Goal: Task Accomplishment & Management: Manage account settings

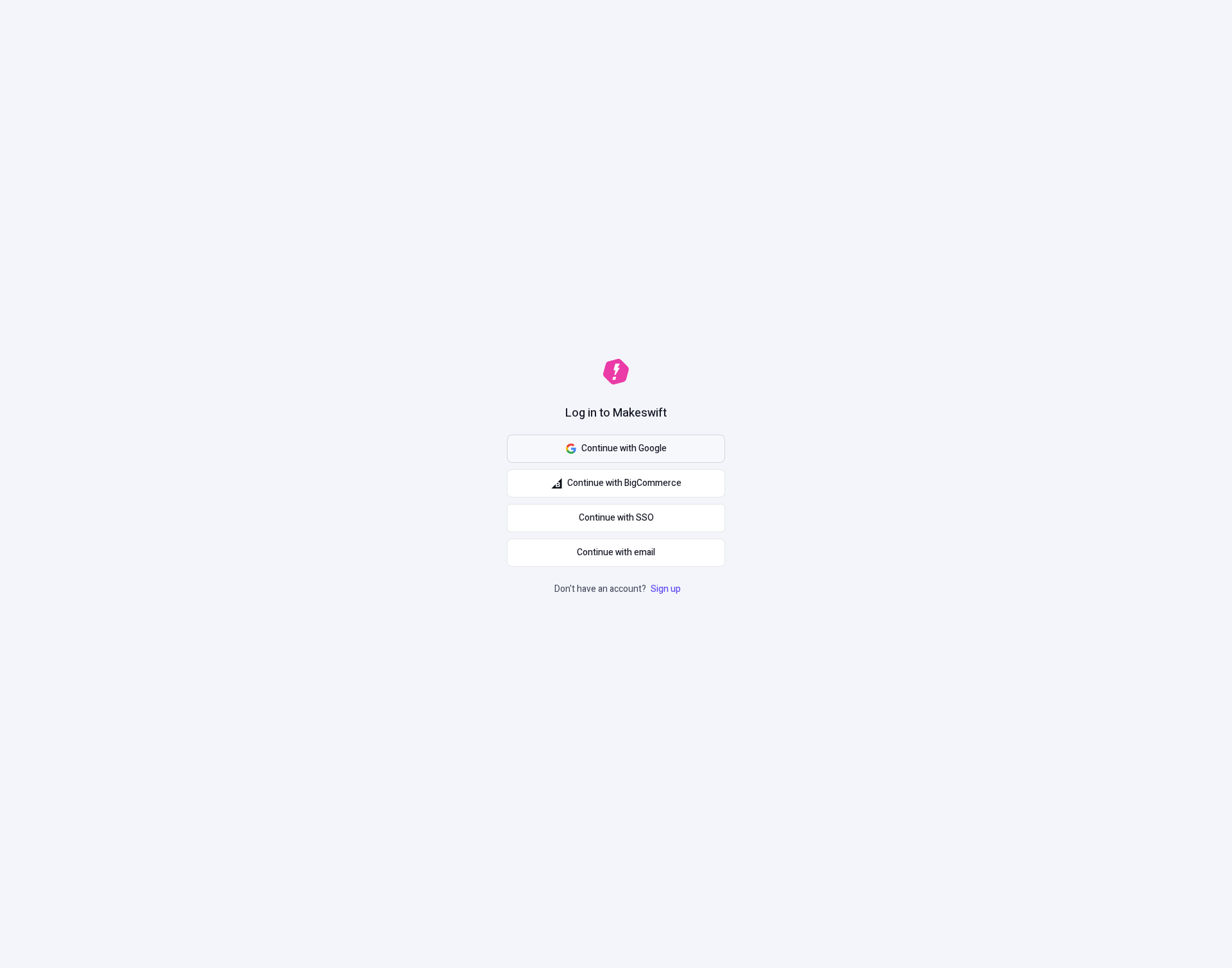
click at [645, 444] on span "Continue with Google" at bounding box center [624, 448] width 85 height 14
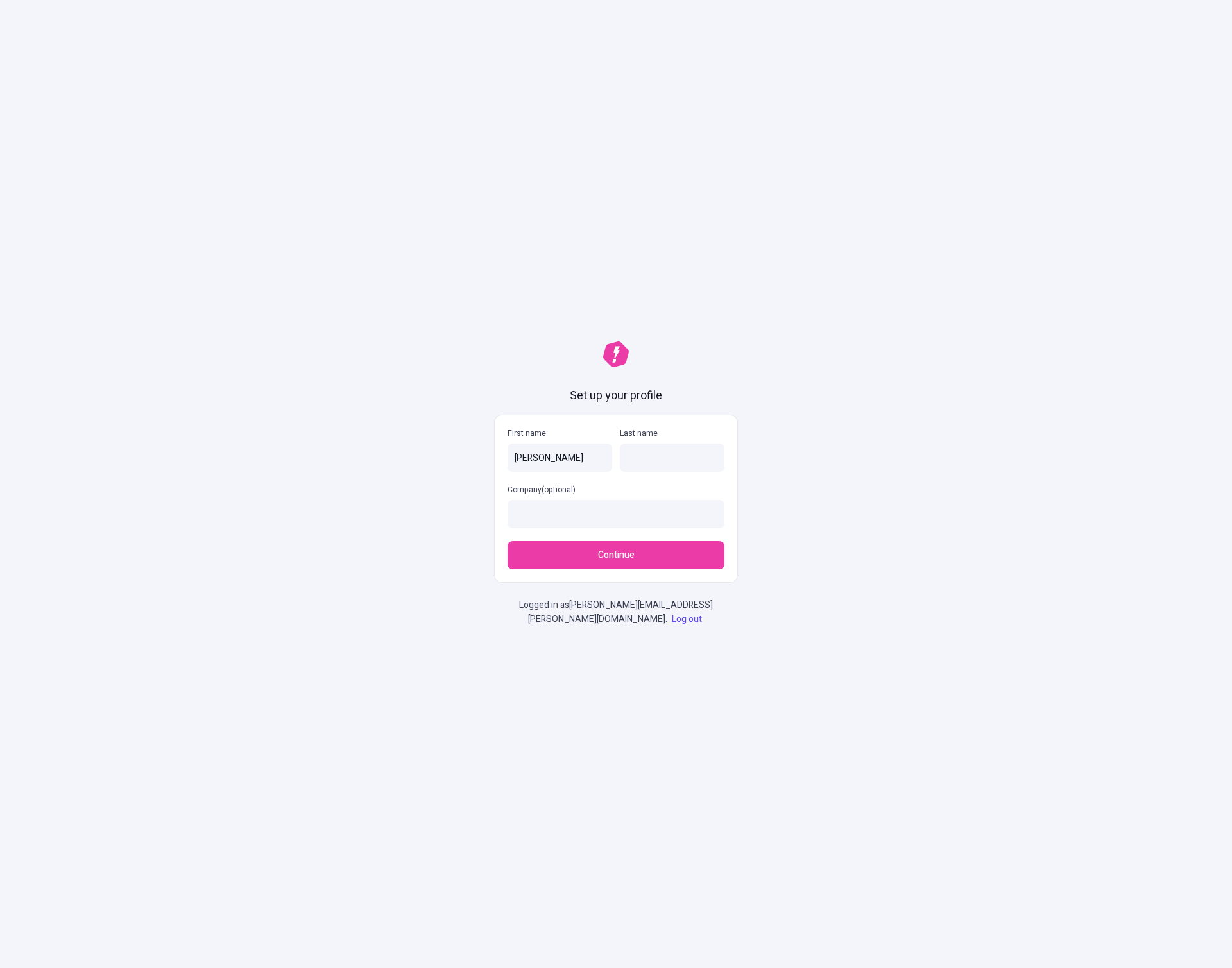
type input "[PERSON_NAME]"
click at [648, 515] on input "Company (optional)" at bounding box center [616, 514] width 217 height 28
type input "Nick BC"
click at [655, 555] on button "Continue" at bounding box center [616, 555] width 217 height 28
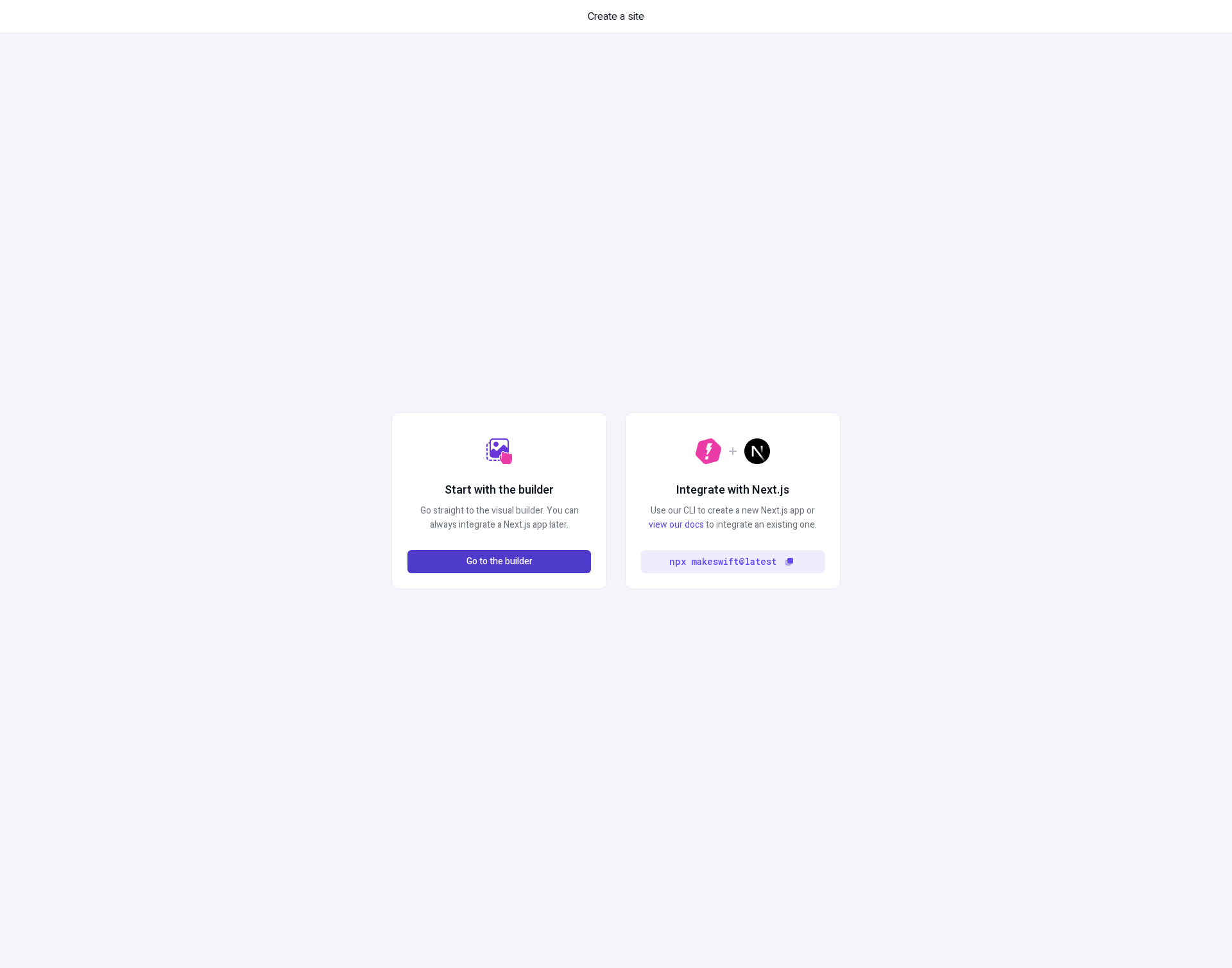
click at [480, 555] on span "Go to the builder" at bounding box center [499, 561] width 66 height 14
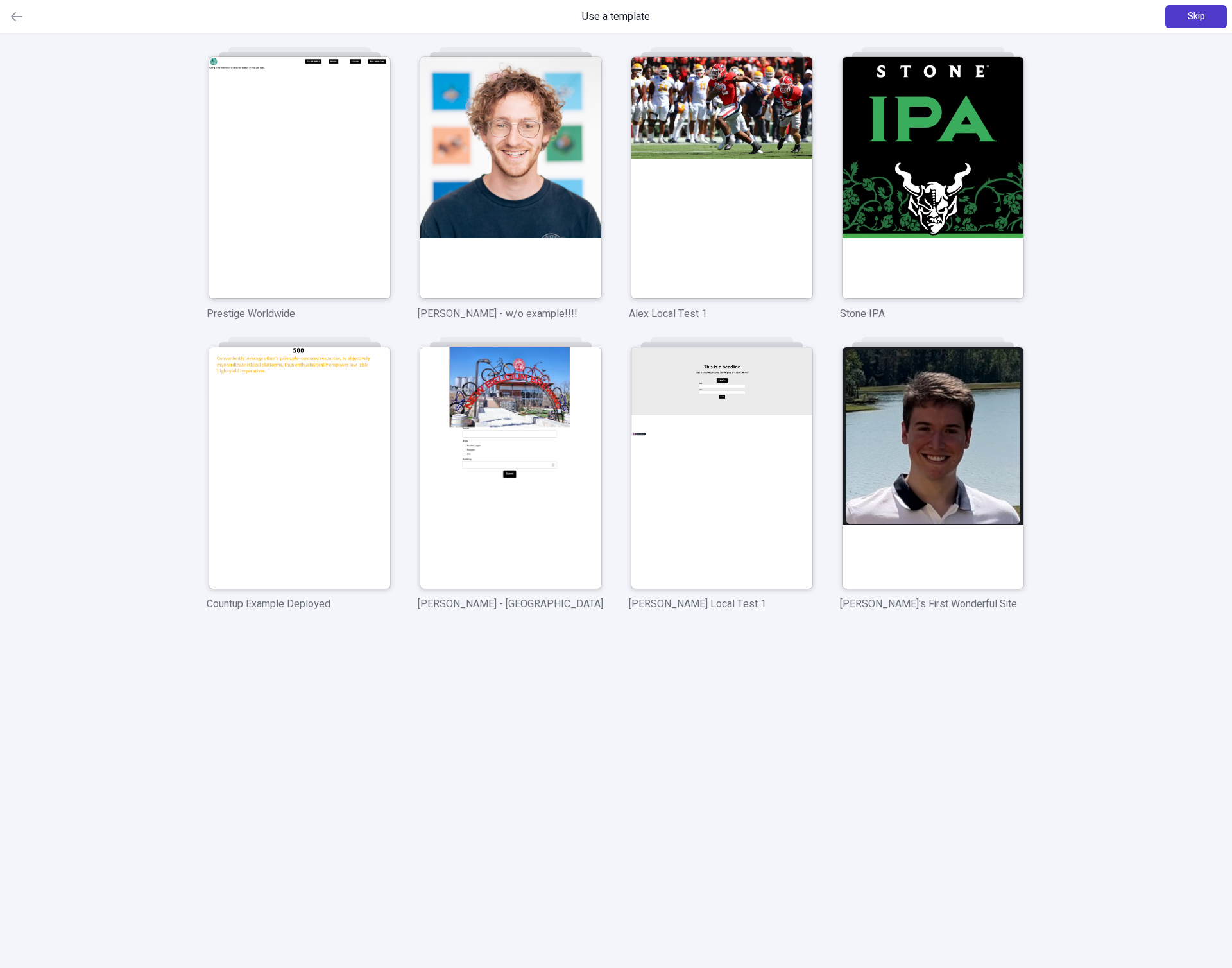
click at [1212, 23] on button "Skip" at bounding box center [1196, 16] width 62 height 23
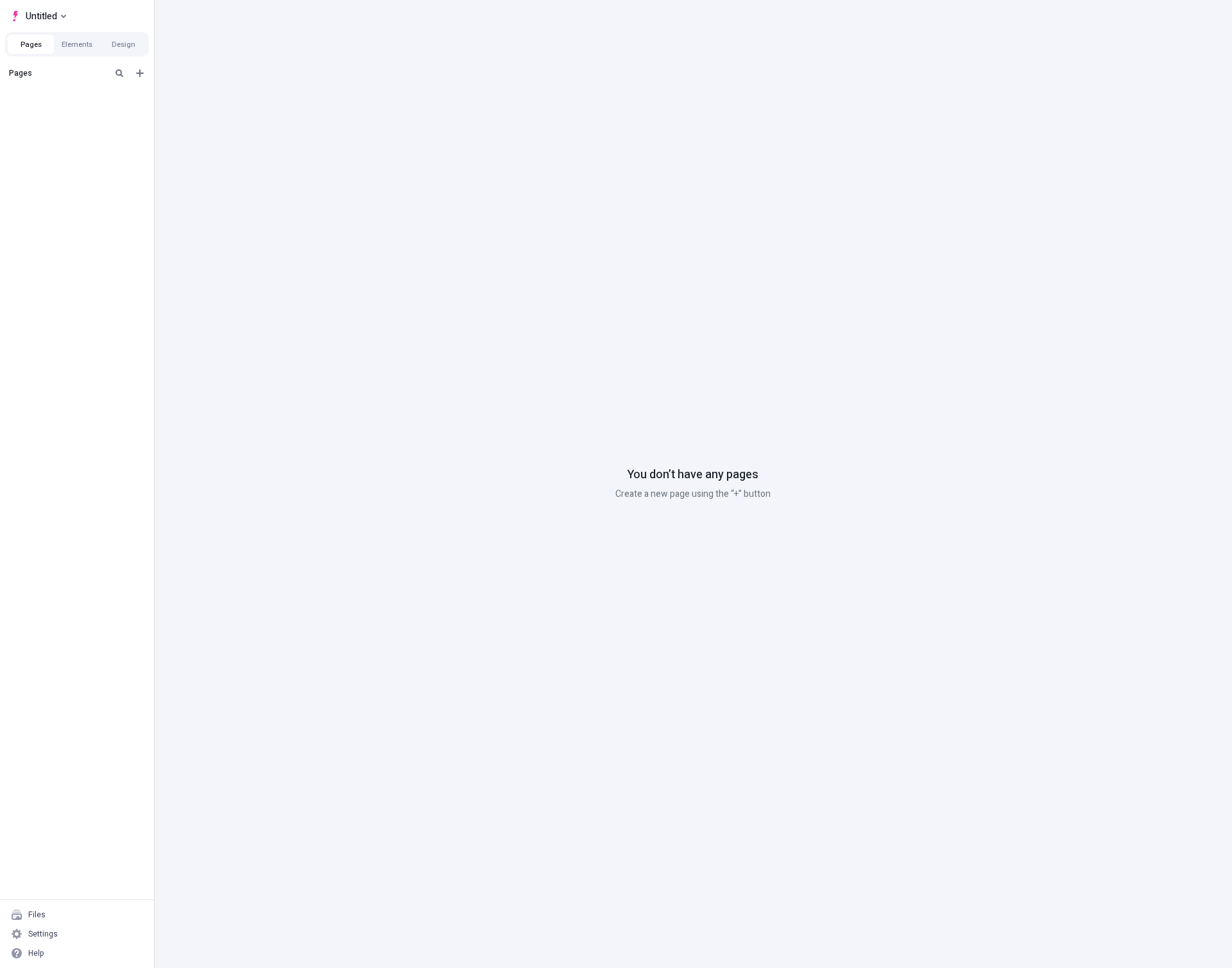
click at [834, 325] on div "You don’t have any pages Create a new page using the “+” button" at bounding box center [692, 484] width 1078 height 968
click at [966, 355] on div "You don’t have any pages Create a new page using the “+” button" at bounding box center [692, 484] width 1078 height 968
click at [1095, 297] on div "You don’t have any pages Create a new page using the “+” button" at bounding box center [692, 484] width 1078 height 968
click at [1012, 259] on div "You don’t have any pages Create a new page using the “+” button" at bounding box center [692, 484] width 1078 height 968
click at [25, 930] on div "Settings" at bounding box center [76, 933] width 144 height 20
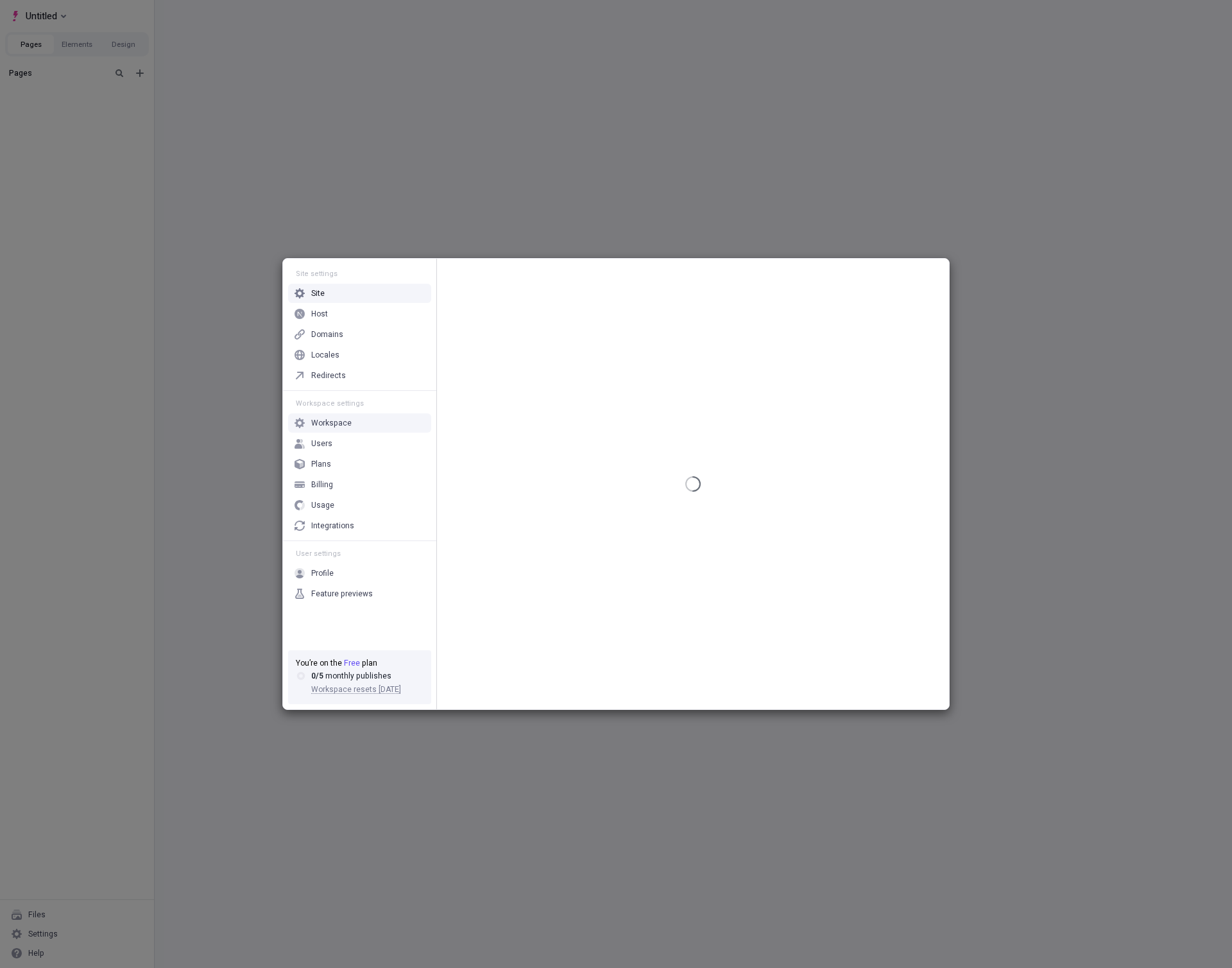
click at [336, 422] on div "Workspace" at bounding box center [331, 422] width 40 height 10
click at [624, 548] on div "Workspace Name Nick BC Save" at bounding box center [693, 484] width 512 height 450
click at [646, 523] on div "Workspace Name Nick BC Save" at bounding box center [693, 484] width 512 height 450
click at [663, 509] on div "Workspace Name Nick BC Save" at bounding box center [693, 484] width 512 height 450
click at [342, 447] on div "Users" at bounding box center [359, 443] width 144 height 20
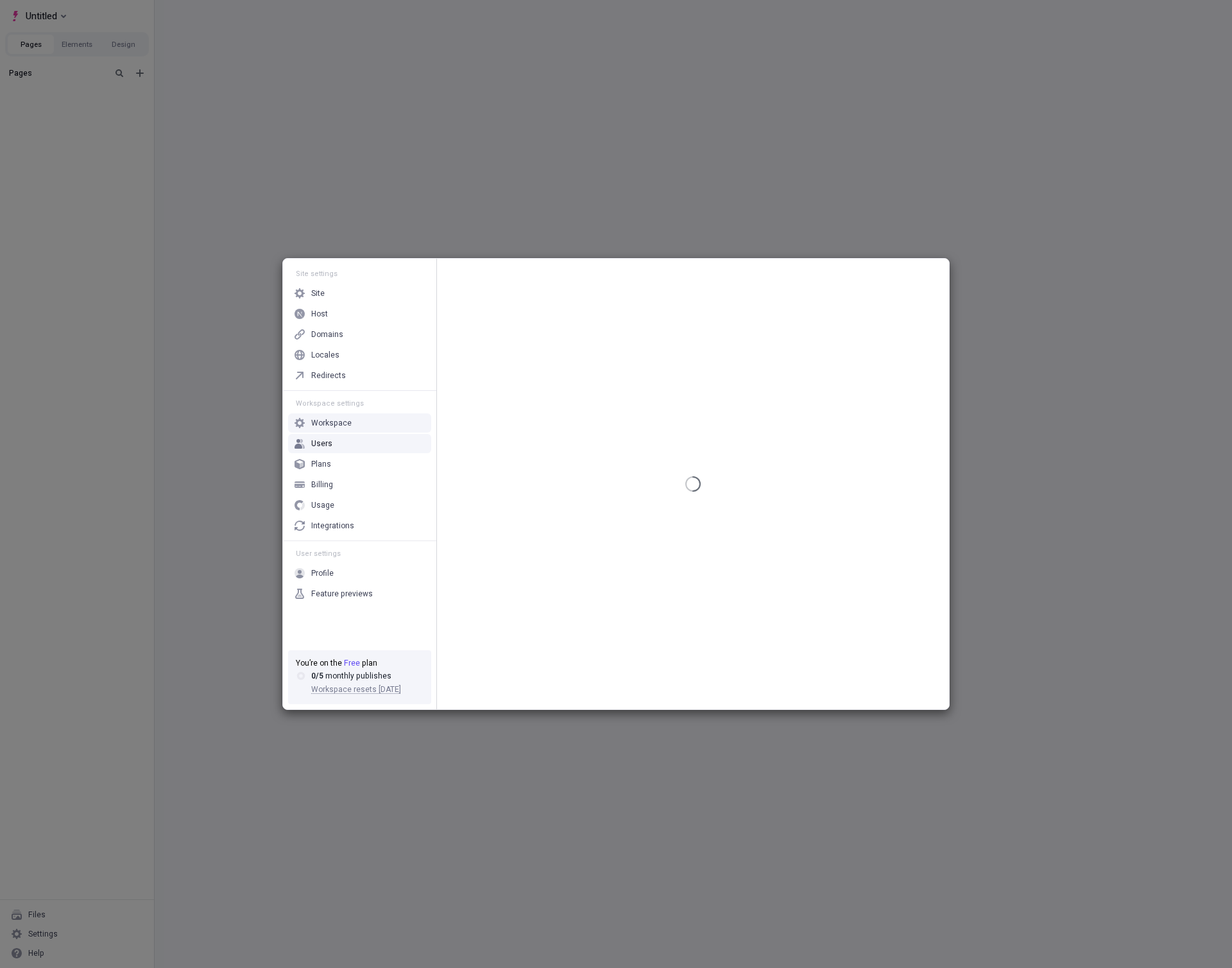
click at [343, 426] on div "Workspace" at bounding box center [331, 422] width 40 height 10
click at [323, 448] on div "Users" at bounding box center [359, 443] width 144 height 20
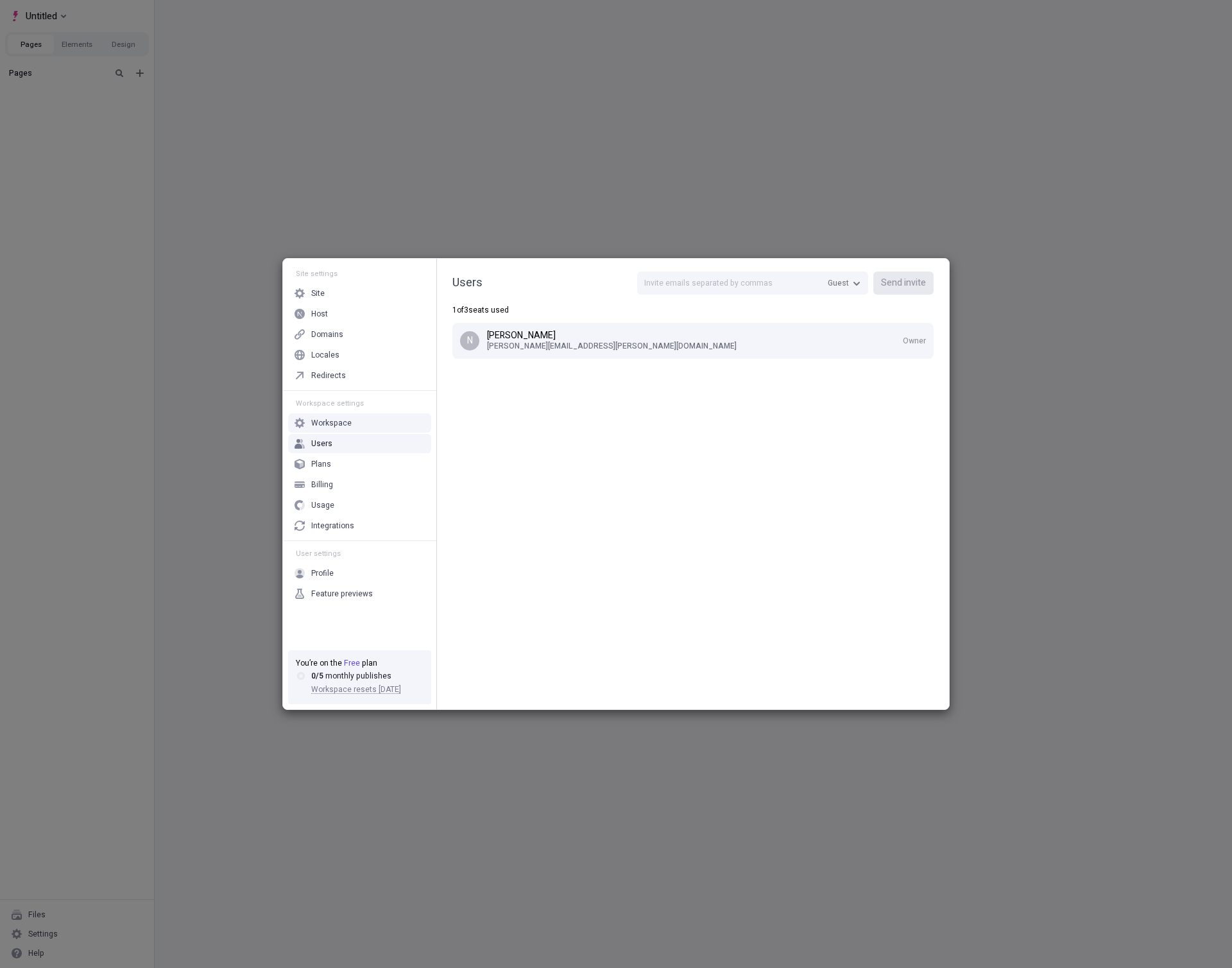
click at [1118, 409] on div "Site settings Site Host Domains Locales Redirects Workspace settings Workspace …" at bounding box center [616, 484] width 1232 height 968
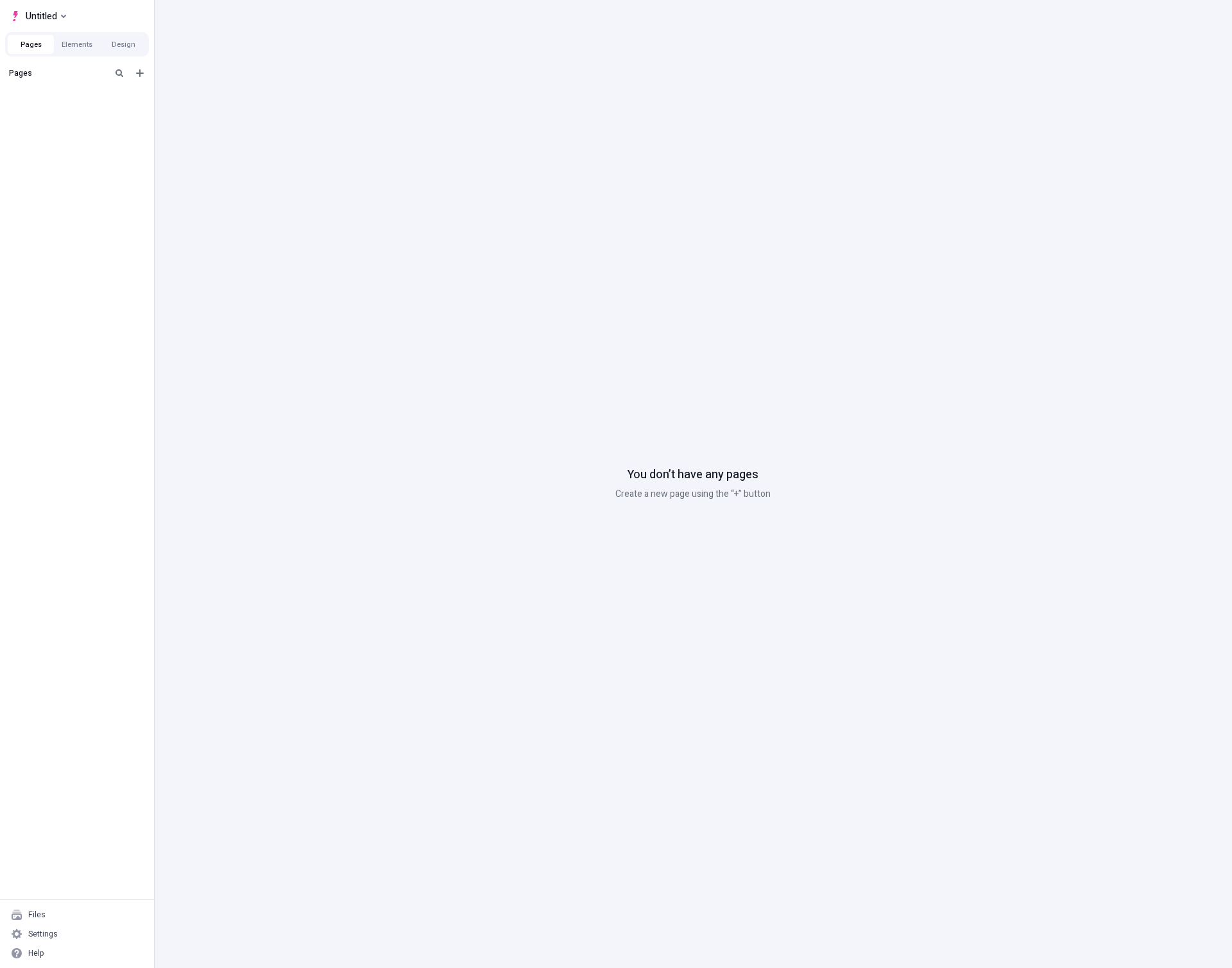
click at [541, 153] on div "You don’t have any pages Create a new page using the “+” button" at bounding box center [692, 484] width 1078 height 968
click at [54, 15] on span "Untitled" at bounding box center [41, 16] width 32 height 15
click at [608, 93] on div "You don’t have any pages Create a new page using the “+” button" at bounding box center [692, 484] width 1078 height 968
click at [66, 18] on button "Untitled" at bounding box center [38, 16] width 66 height 20
click at [649, 108] on div "You don’t have any pages Create a new page using the “+” button" at bounding box center [692, 484] width 1078 height 968
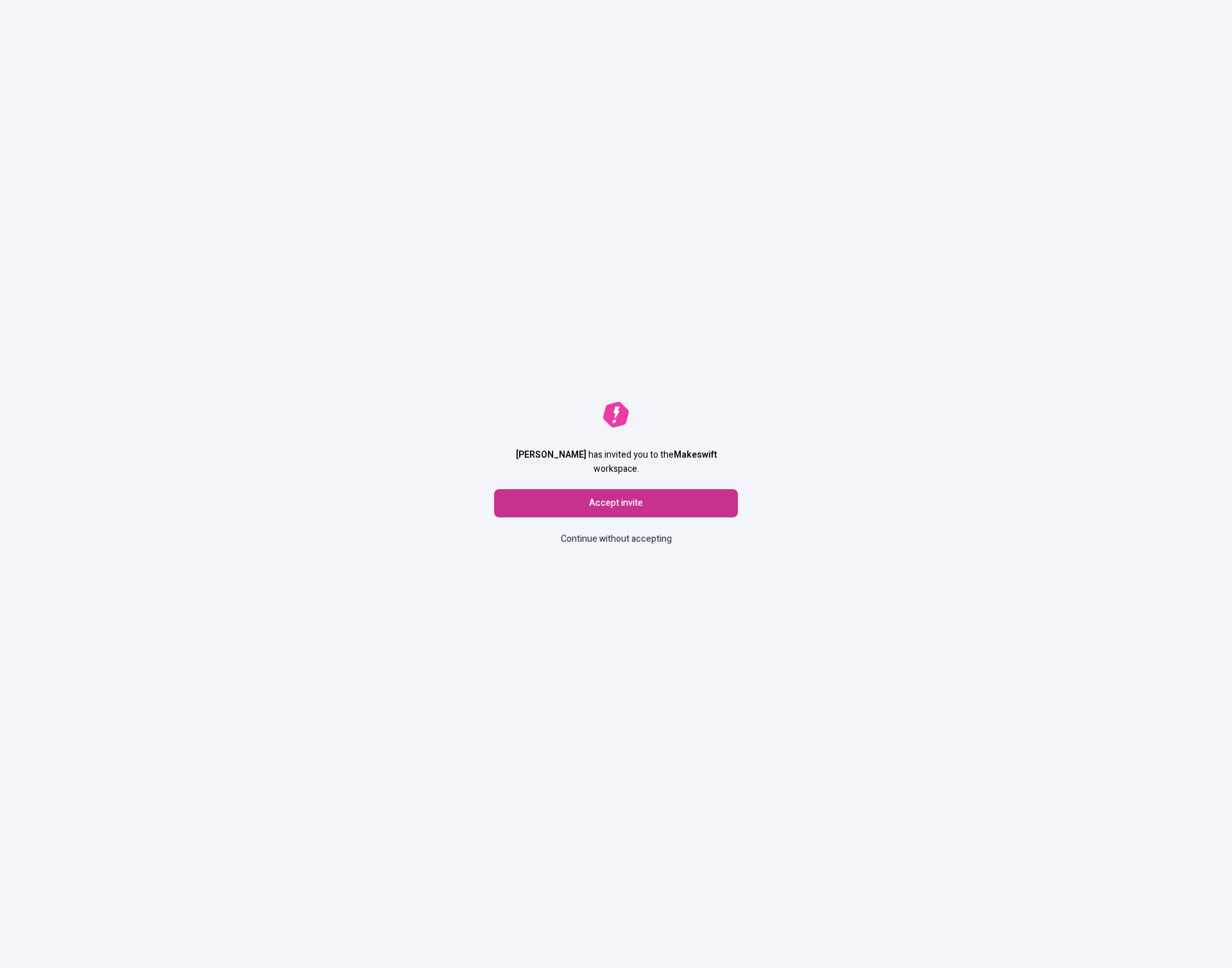
click at [671, 499] on button "Accept invite" at bounding box center [616, 503] width 244 height 28
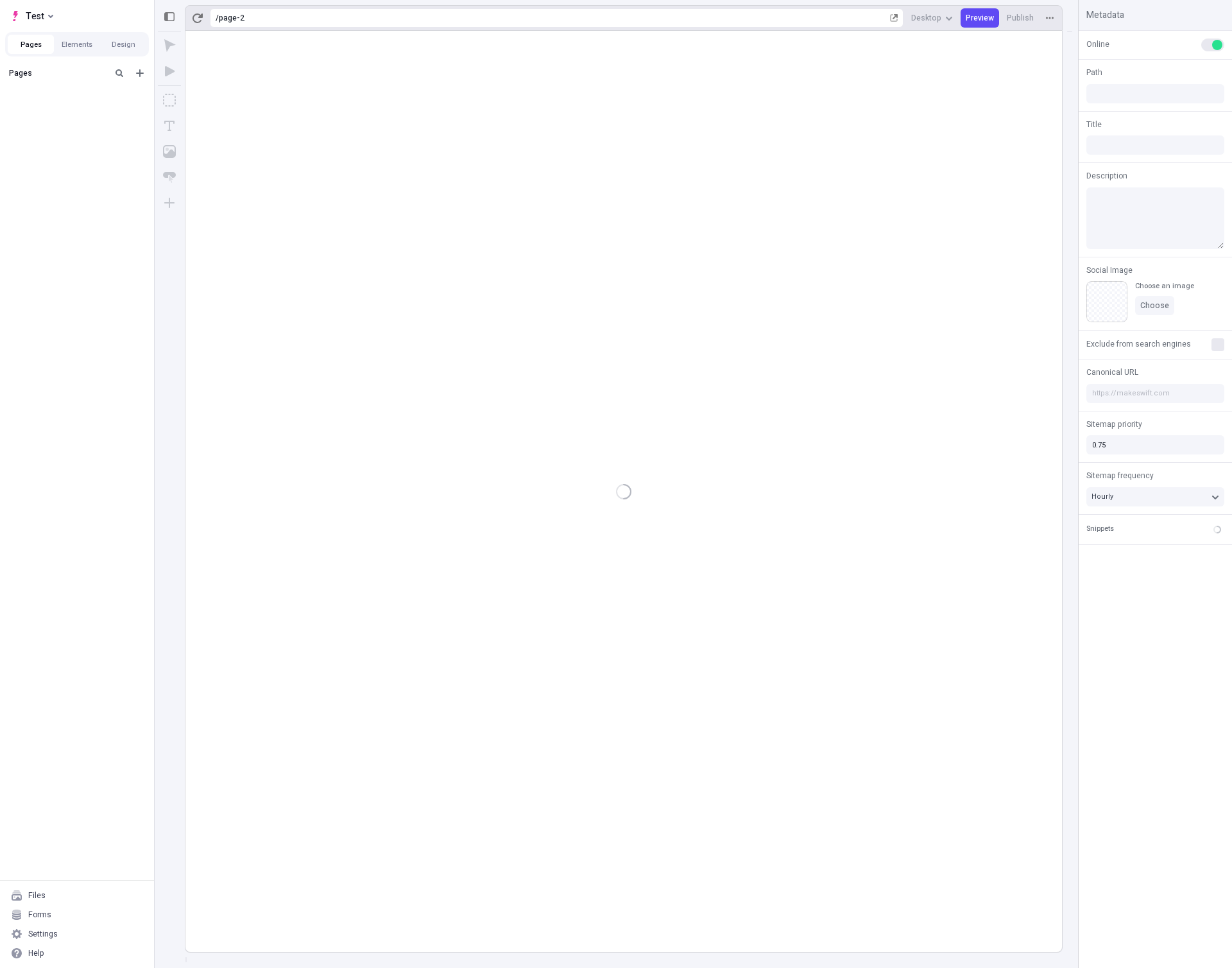
type input "/page-2"
click at [37, 16] on span "Test" at bounding box center [35, 16] width 19 height 15
click at [50, 59] on div "Nick BC" at bounding box center [135, 60] width 236 height 10
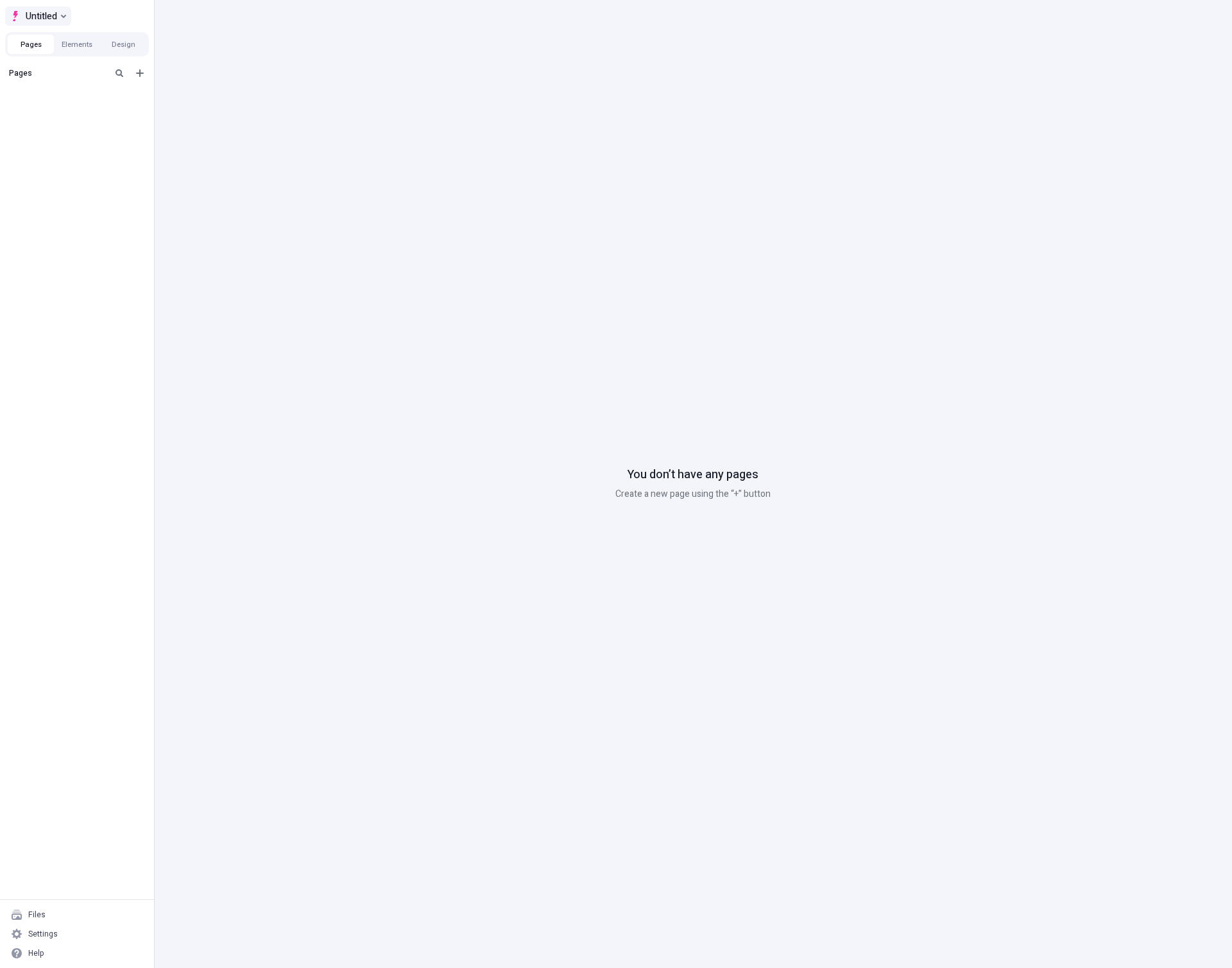
click at [61, 17] on icon "Select site" at bounding box center [63, 15] width 5 height 5
click at [57, 38] on div "Makeswift" at bounding box center [135, 40] width 236 height 10
click at [22, 39] on html "Untitled Pages Elements Design Pages Files Settings Help You don’t have any pag…" at bounding box center [616, 484] width 1232 height 968
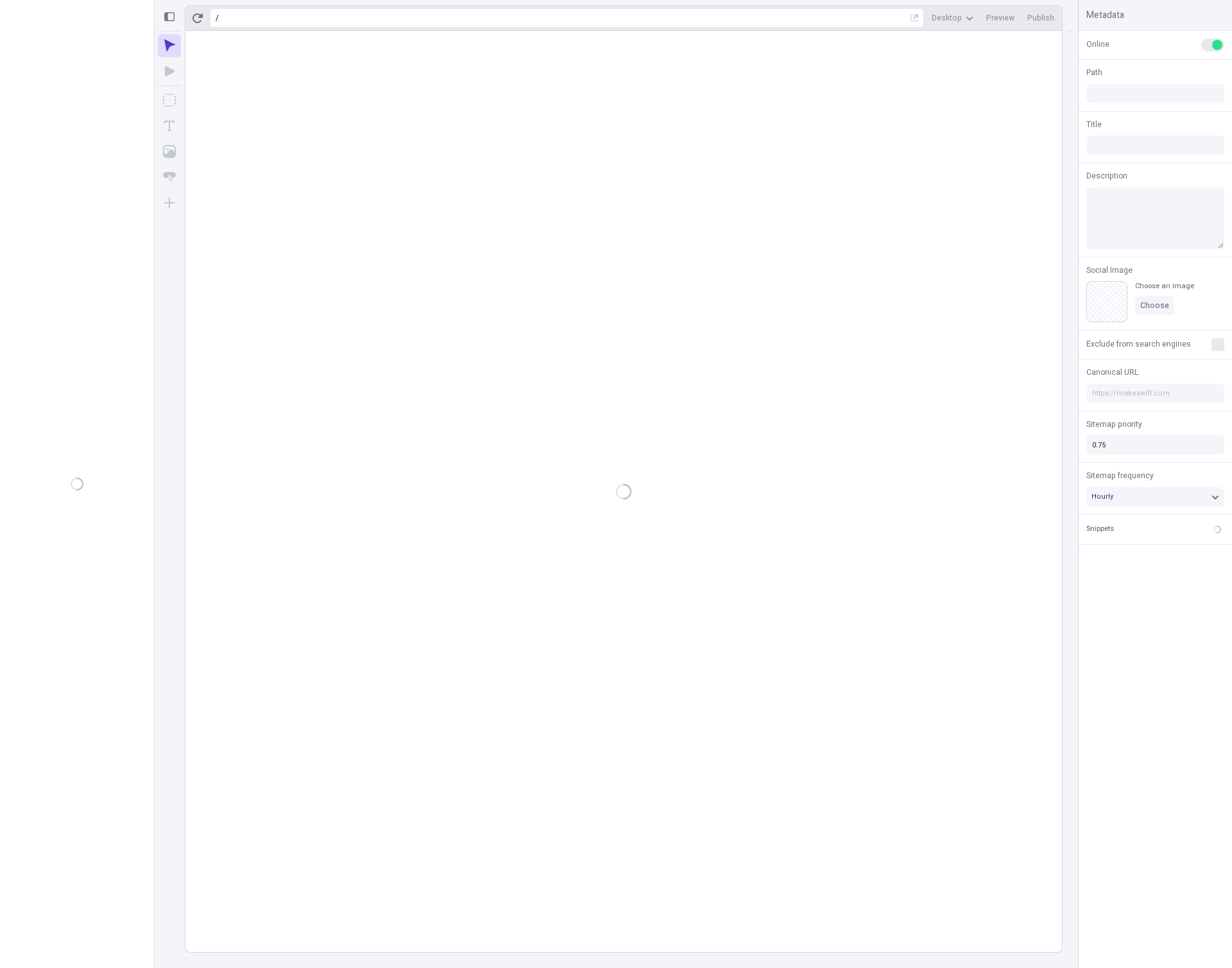
type input "/page-2"
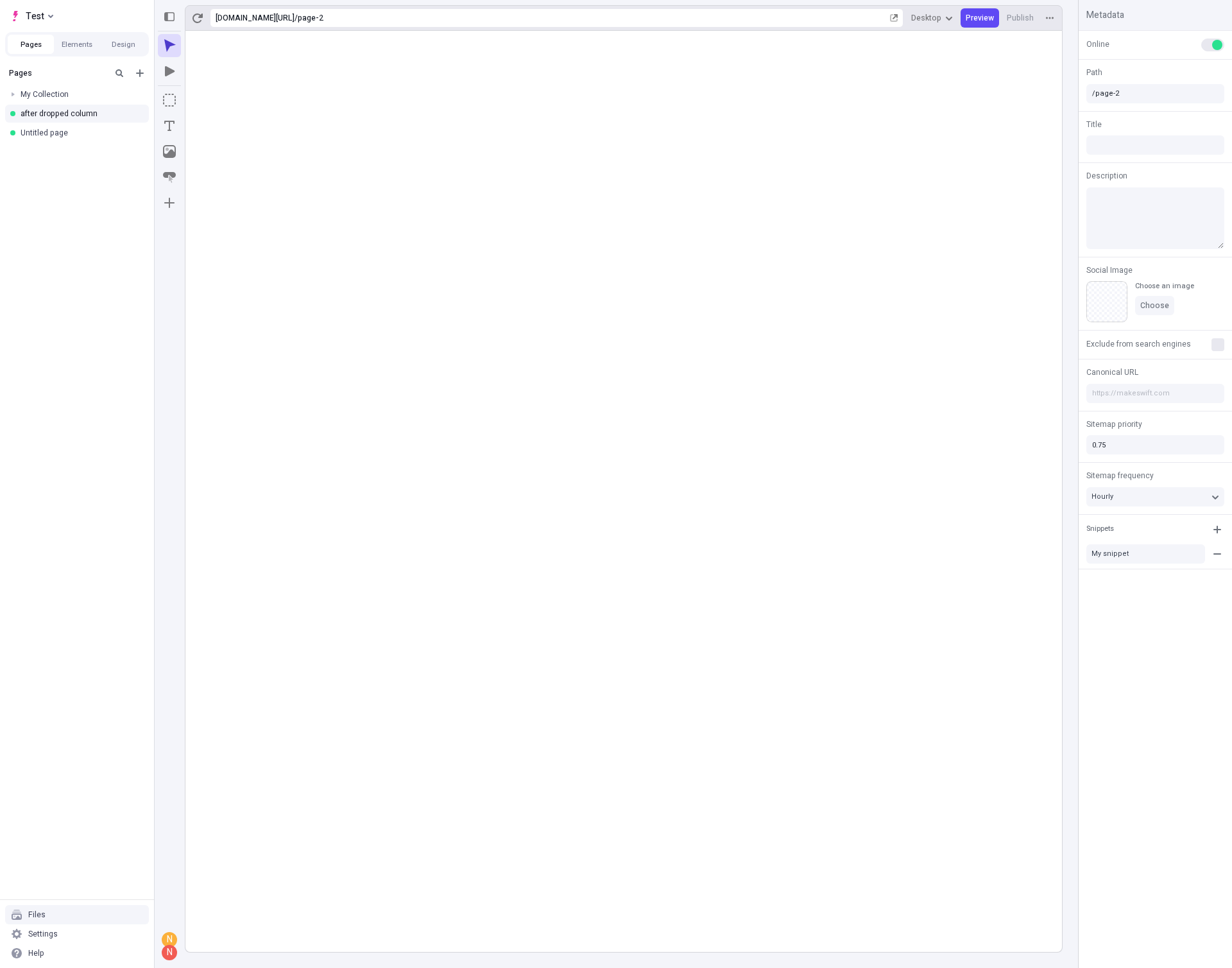
click at [81, 911] on div "Files" at bounding box center [76, 915] width 144 height 20
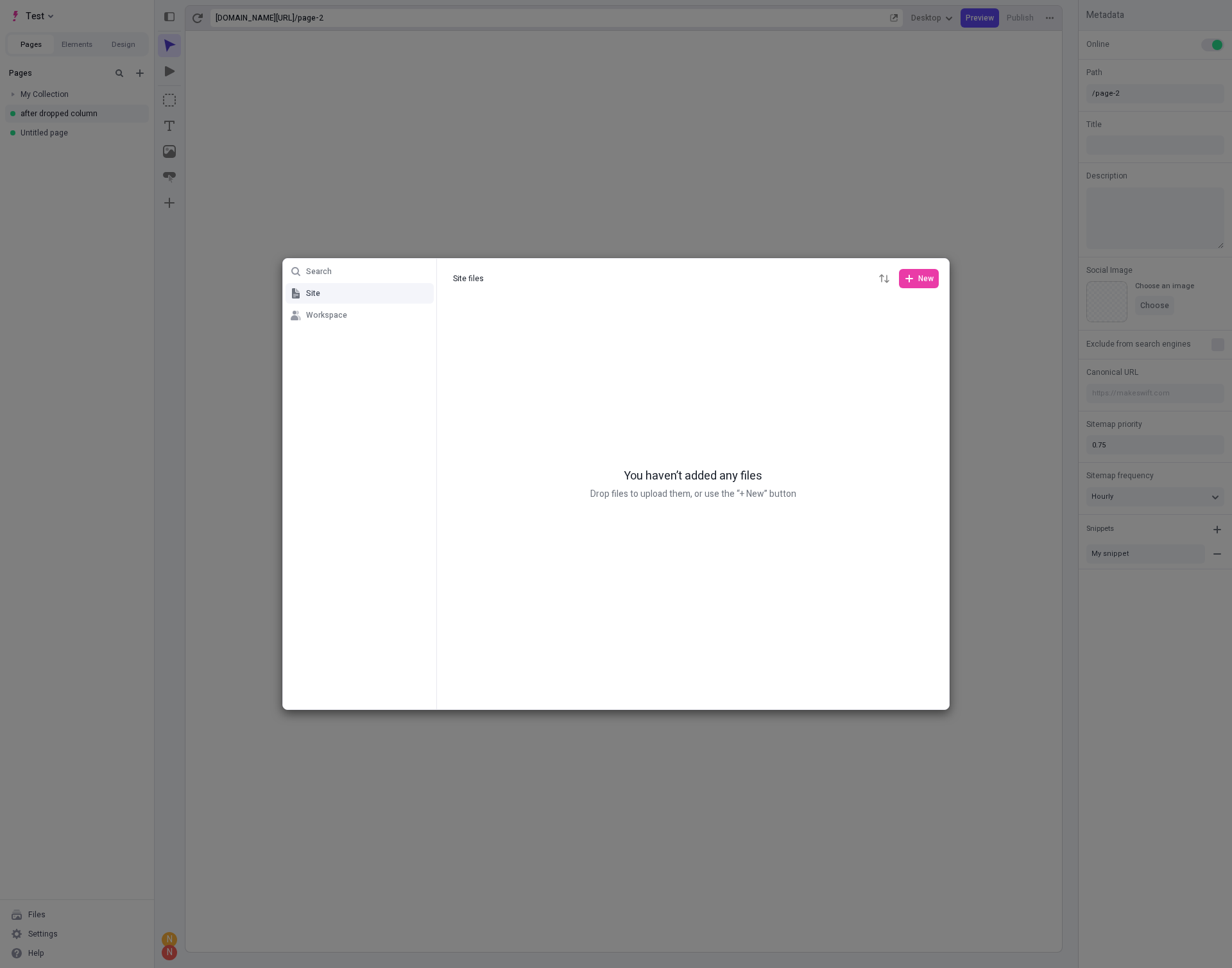
click at [608, 193] on div "Search Site Workspace Site files Site files New You haven’t added any files Dro…" at bounding box center [616, 484] width 1232 height 968
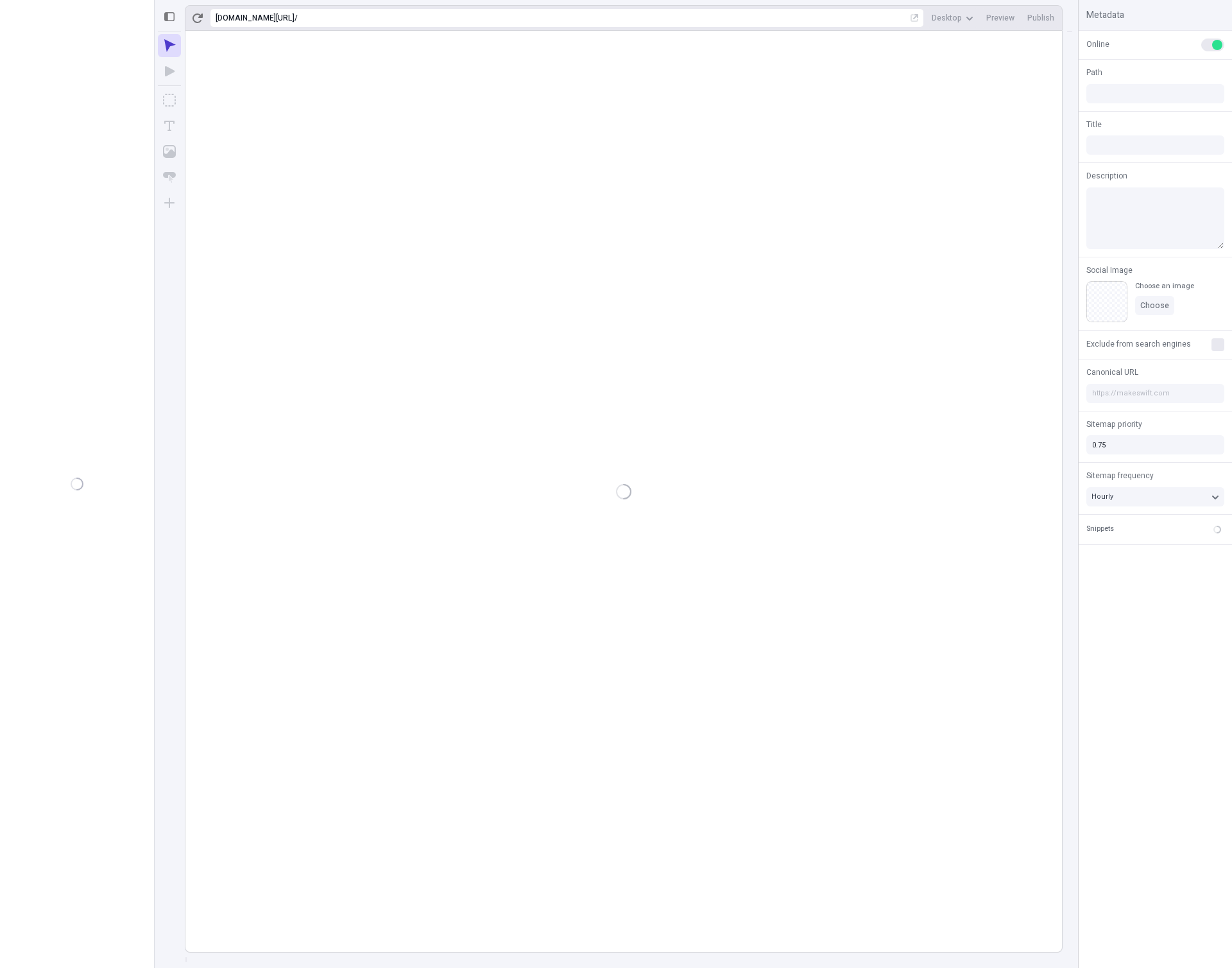
type input "/page-2"
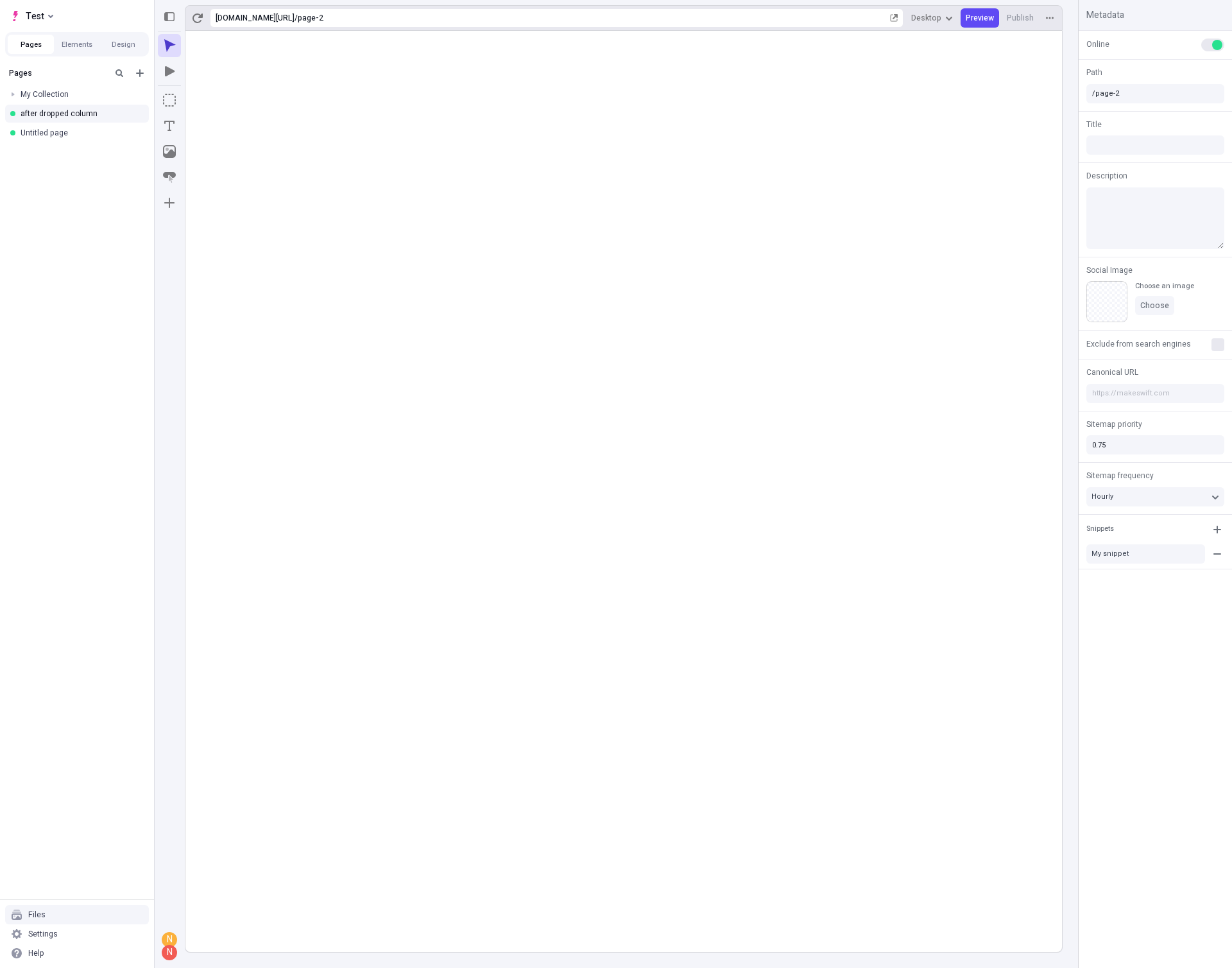
click at [87, 915] on div "Files" at bounding box center [76, 915] width 144 height 20
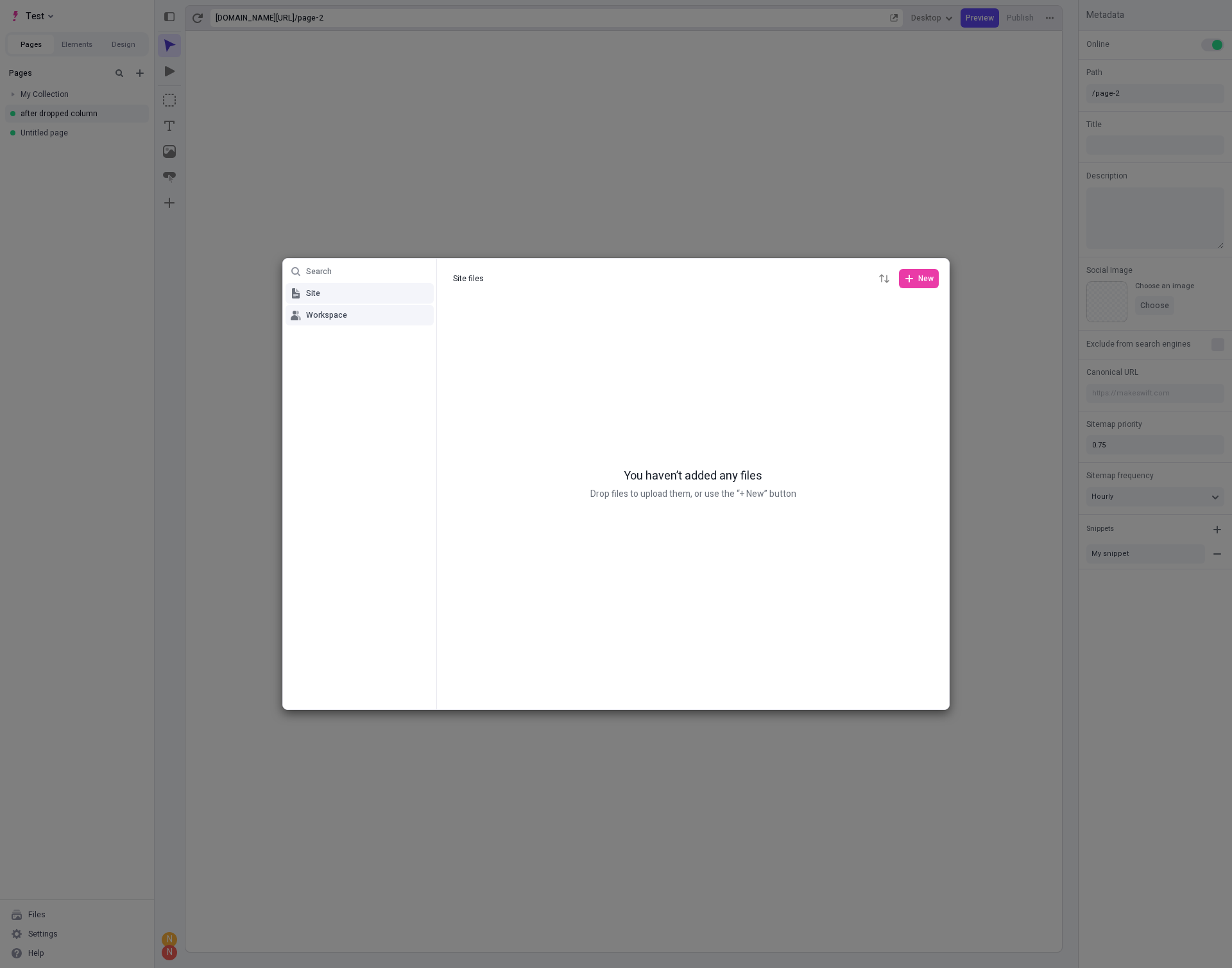
click at [313, 313] on span "Workspace" at bounding box center [327, 314] width 41 height 10
click at [552, 319] on icon "button" at bounding box center [550, 318] width 8 height 8
click at [525, 366] on span "Move to" at bounding box center [557, 362] width 98 height 10
click at [652, 494] on div "Search Site Workspace Workspace files Workspace files New canistealit?" at bounding box center [616, 484] width 1232 height 968
click at [546, 315] on icon "button" at bounding box center [550, 318] width 8 height 8
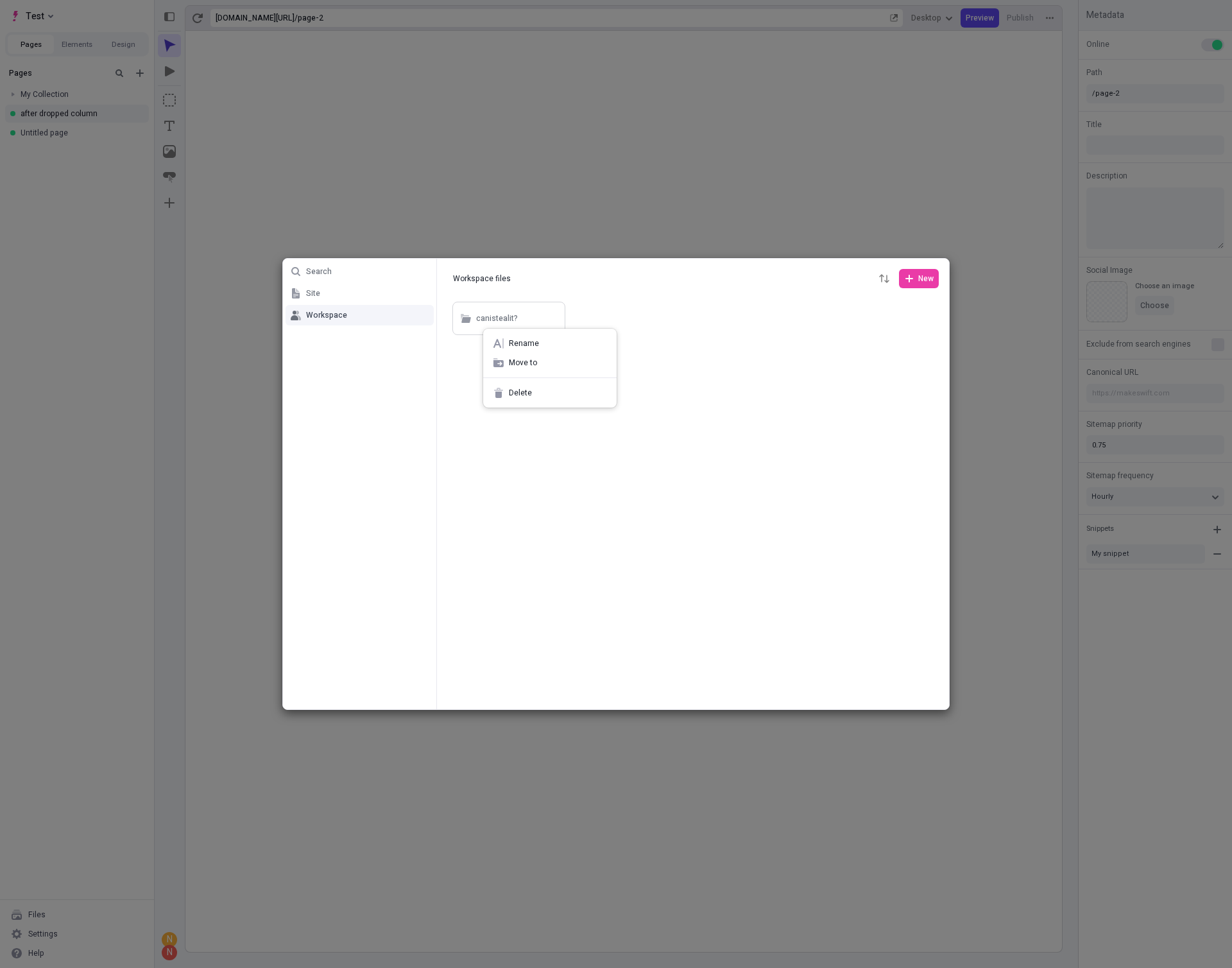
click at [709, 376] on div at bounding box center [693, 504] width 512 height 410
click at [719, 347] on div at bounding box center [693, 504] width 512 height 410
click at [915, 283] on span "New" at bounding box center [919, 278] width 29 height 10
click at [866, 320] on span "Folder" at bounding box center [895, 325] width 67 height 10
type input "target"
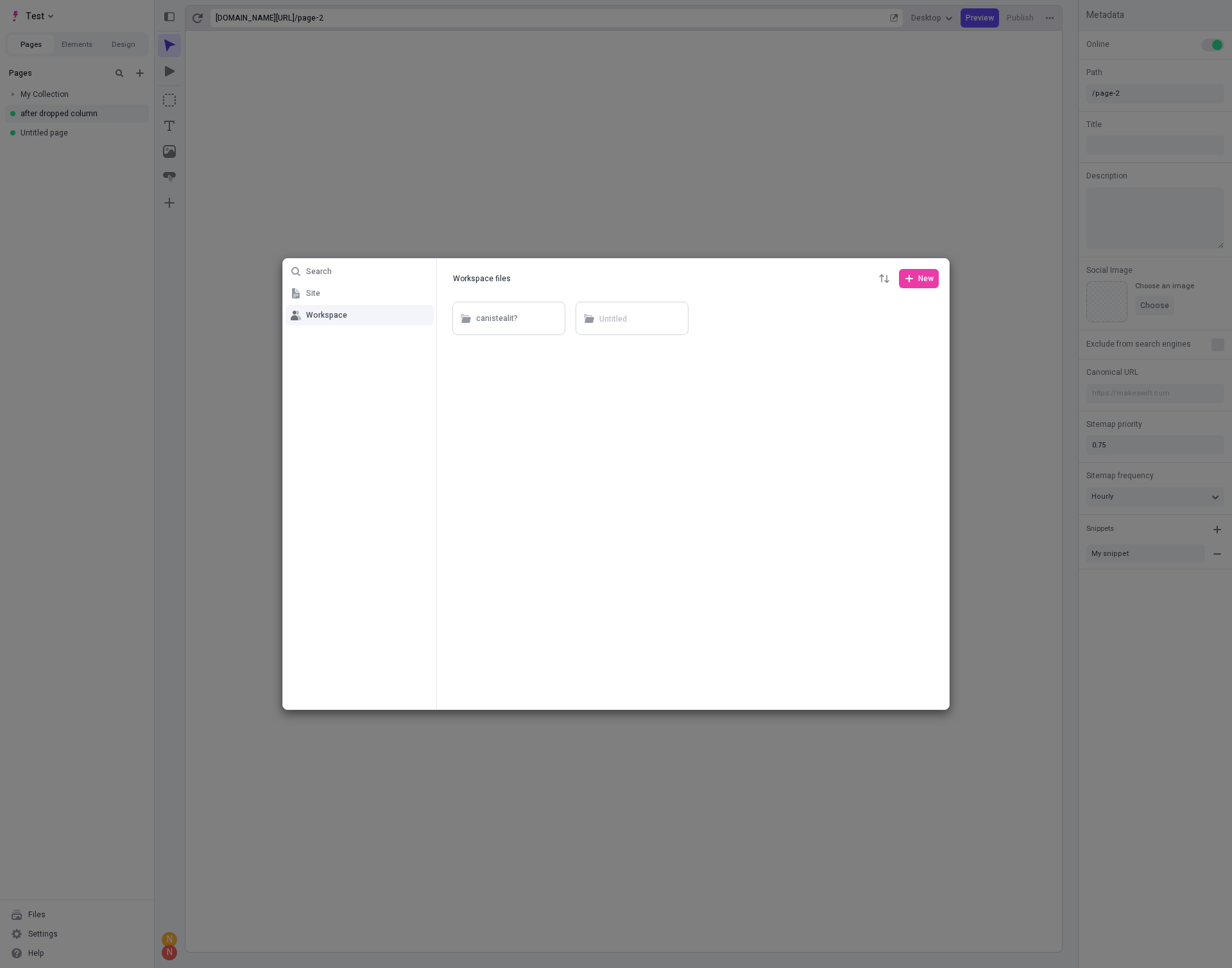
click at [656, 487] on div at bounding box center [693, 504] width 512 height 410
click at [1211, 943] on button "Notifications (F8)" at bounding box center [1207, 943] width 20 height 20
click at [674, 317] on icon "button" at bounding box center [673, 318] width 8 height 8
click at [638, 394] on span "Delete" at bounding box center [681, 392] width 98 height 10
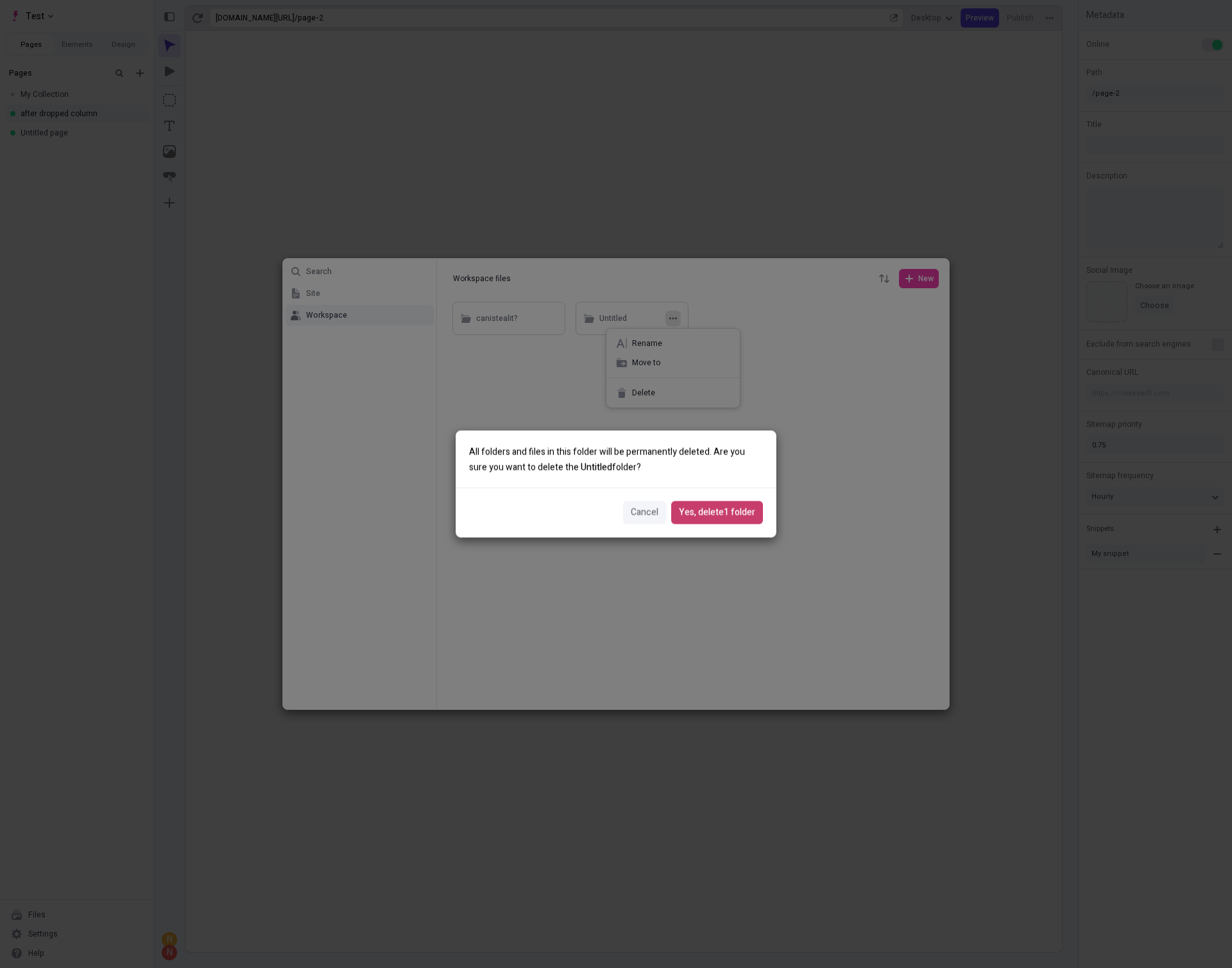
click at [745, 513] on span "Yes, delete 1 folder" at bounding box center [717, 512] width 76 height 14
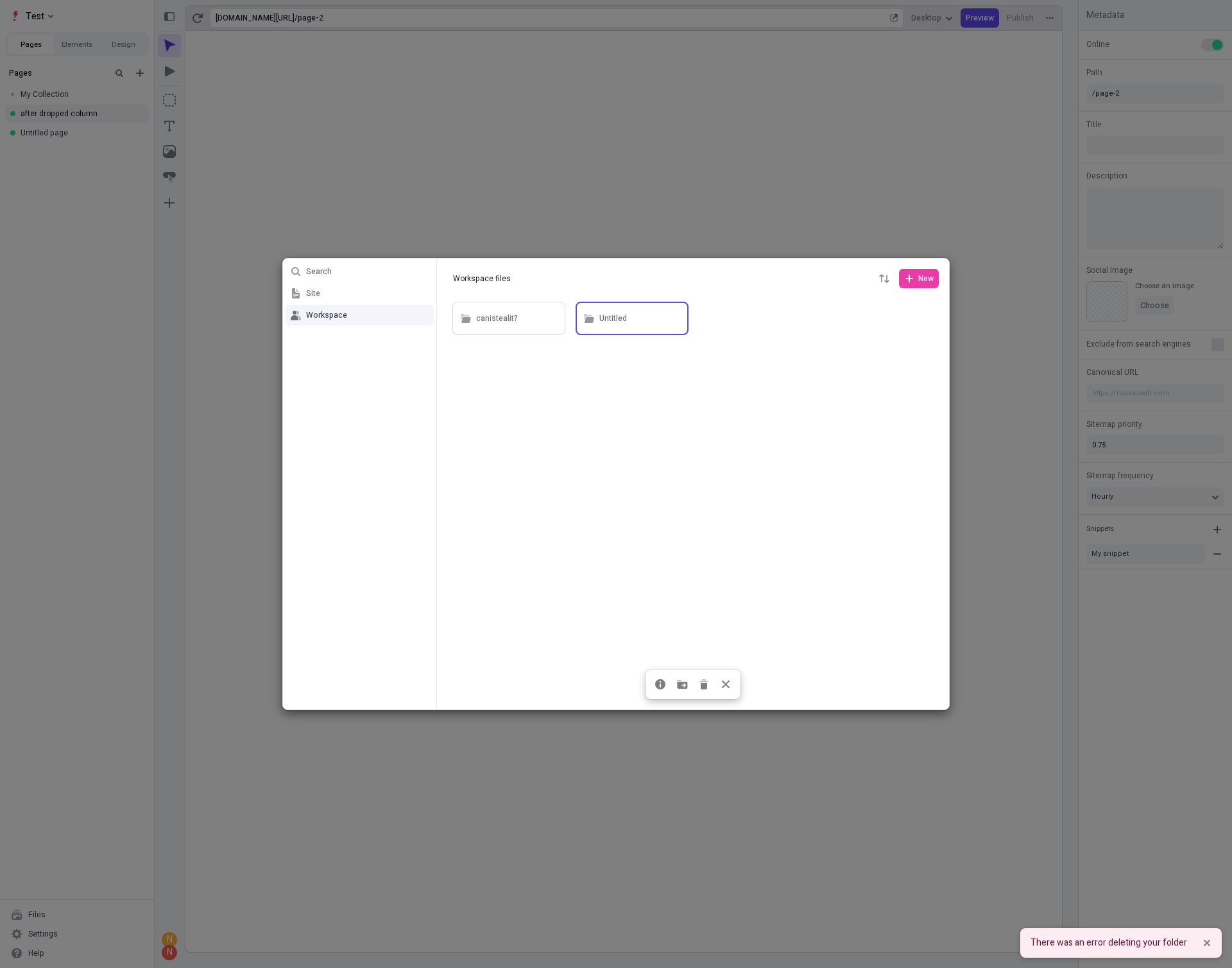
click at [793, 460] on div at bounding box center [693, 504] width 512 height 410
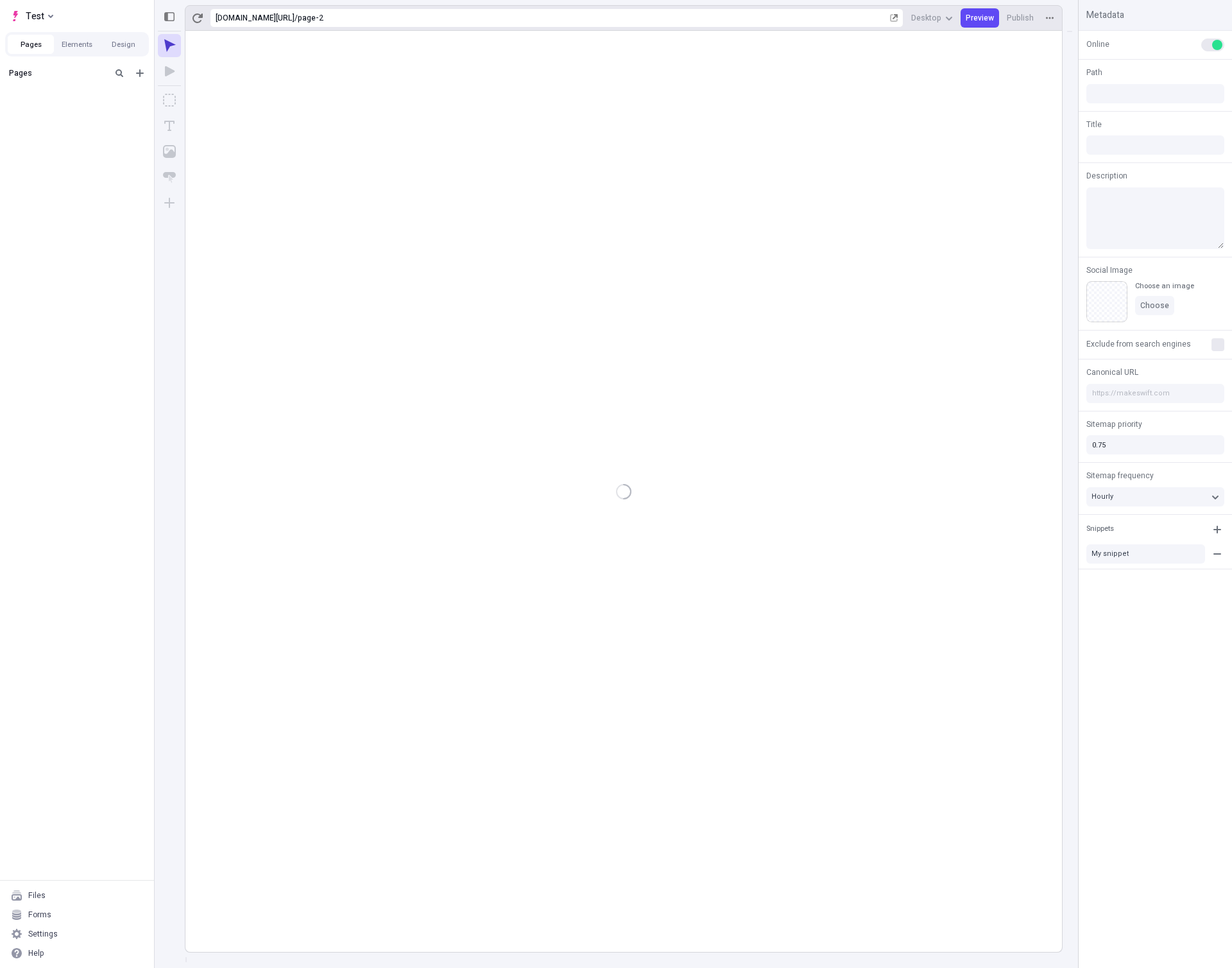
type input "/page-2"
click at [44, 920] on div "Files" at bounding box center [76, 915] width 144 height 20
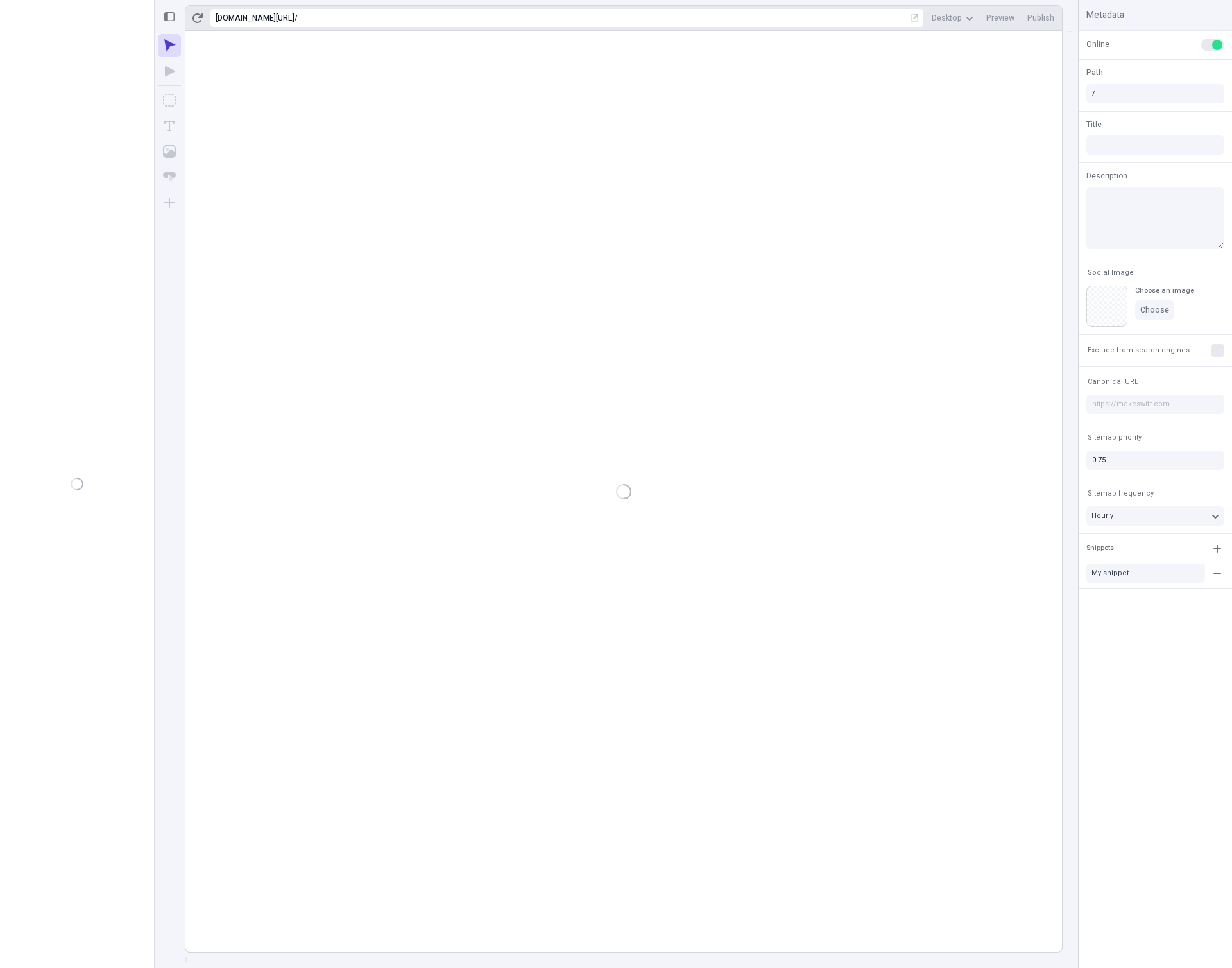
type input "/page-2"
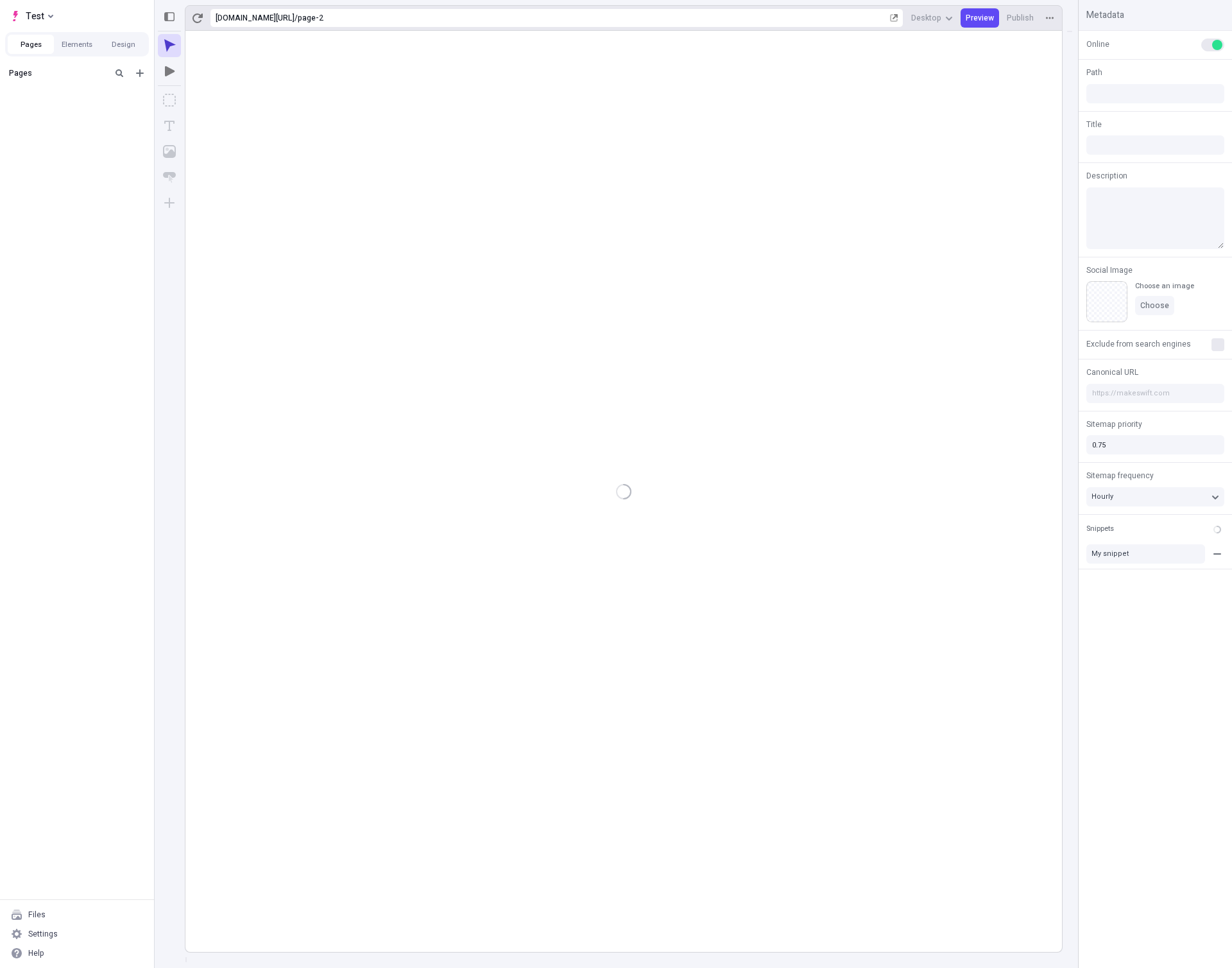
type input "/page-2"
click at [558, 393] on rect at bounding box center [624, 492] width 876 height 921
click at [46, 16] on button "Test" at bounding box center [31, 16] width 53 height 20
click at [607, 290] on rect at bounding box center [624, 492] width 876 height 921
click at [46, 18] on button "Test" at bounding box center [31, 16] width 53 height 20
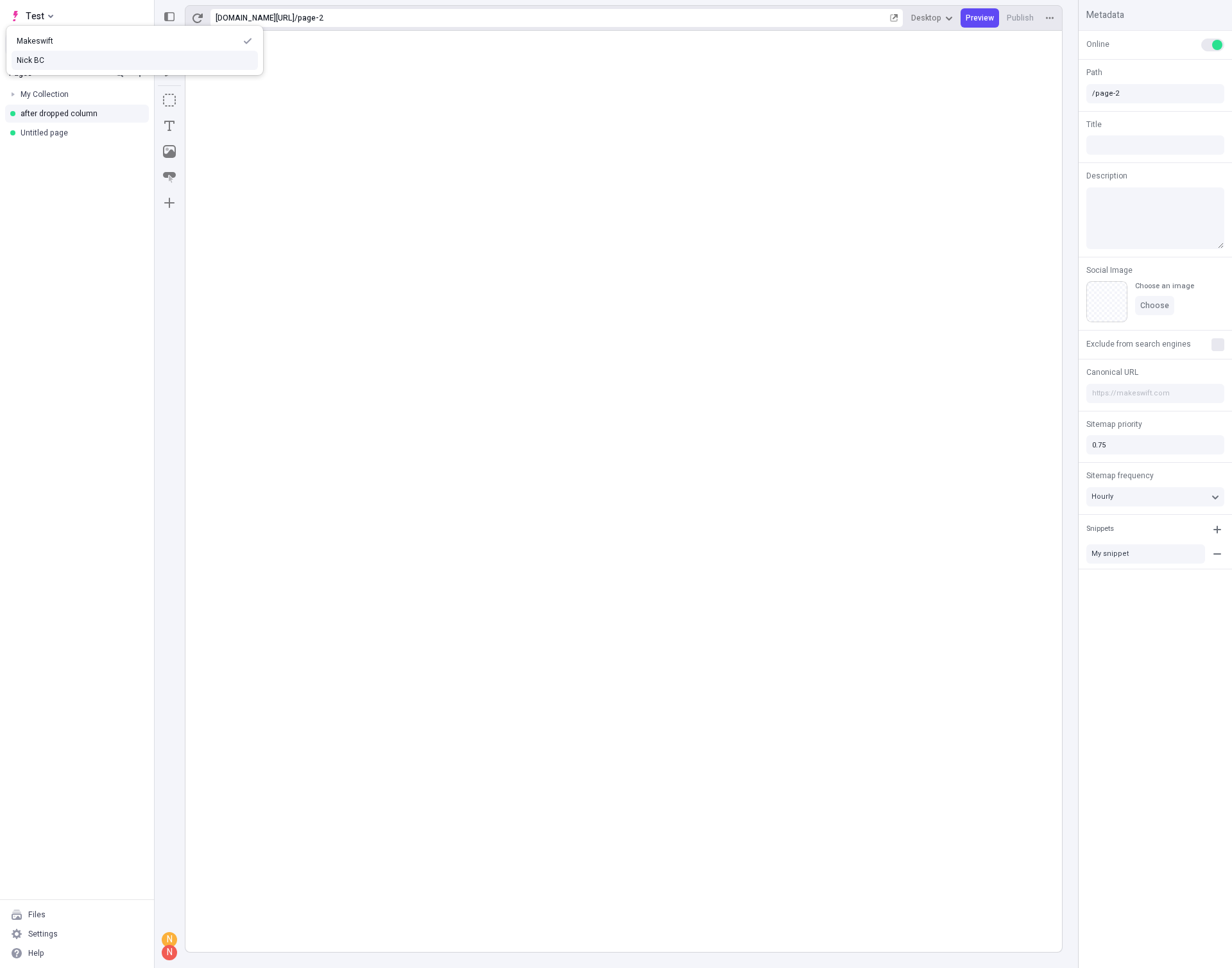
click at [68, 65] on div "Nick BC" at bounding box center [135, 60] width 236 height 10
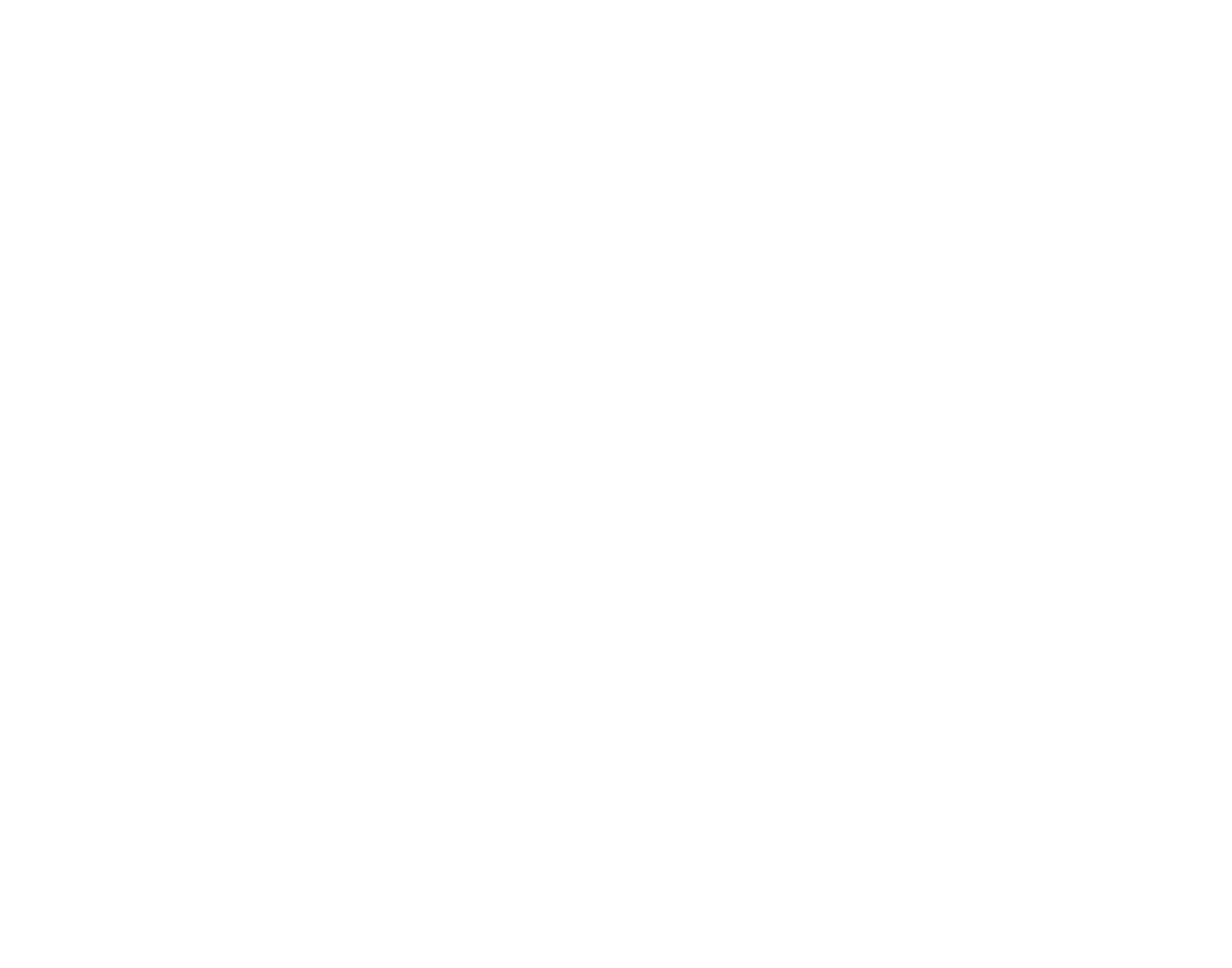
click at [41, 0] on html at bounding box center [616, 0] width 1232 height 0
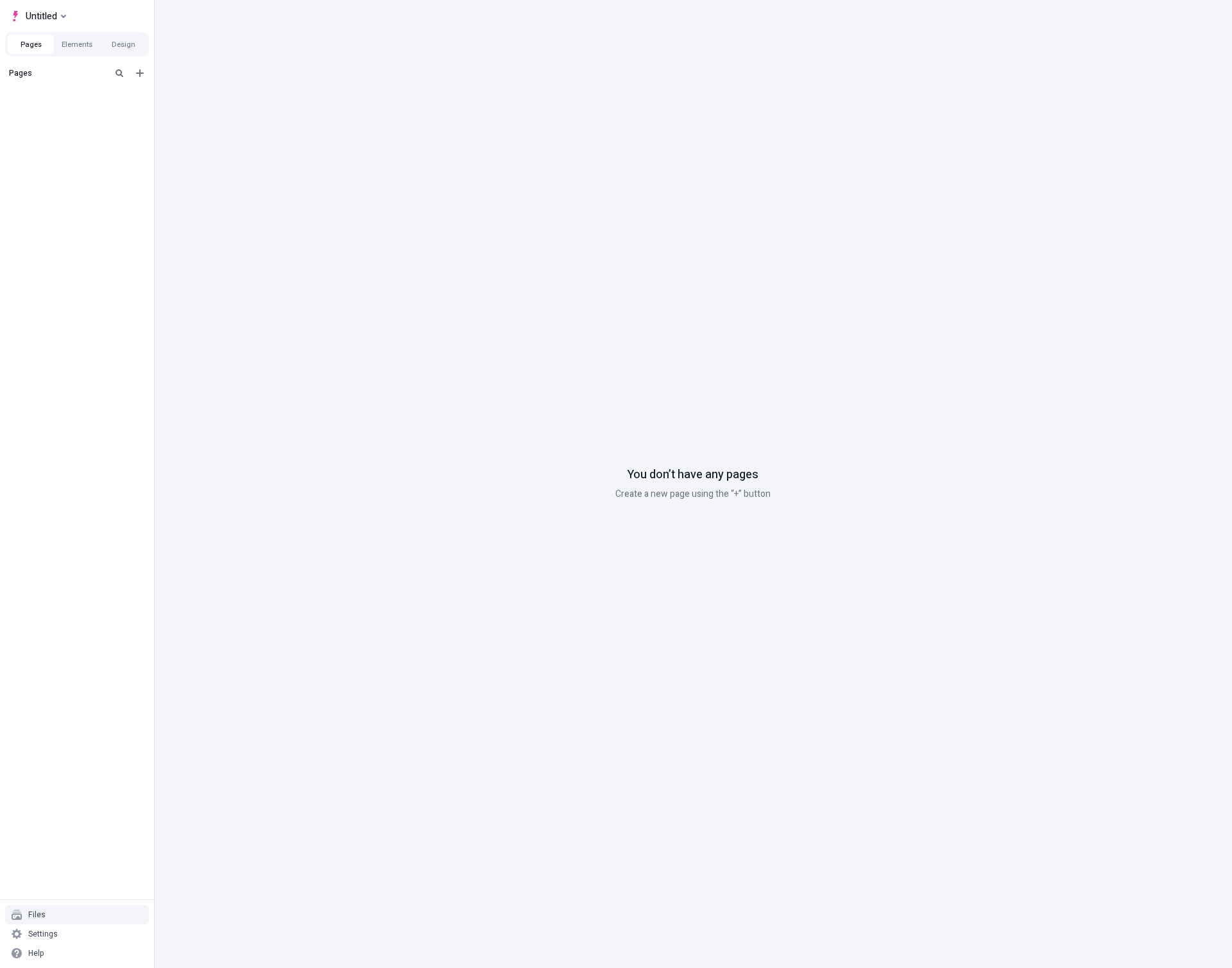
click at [50, 914] on div "Files" at bounding box center [76, 915] width 144 height 20
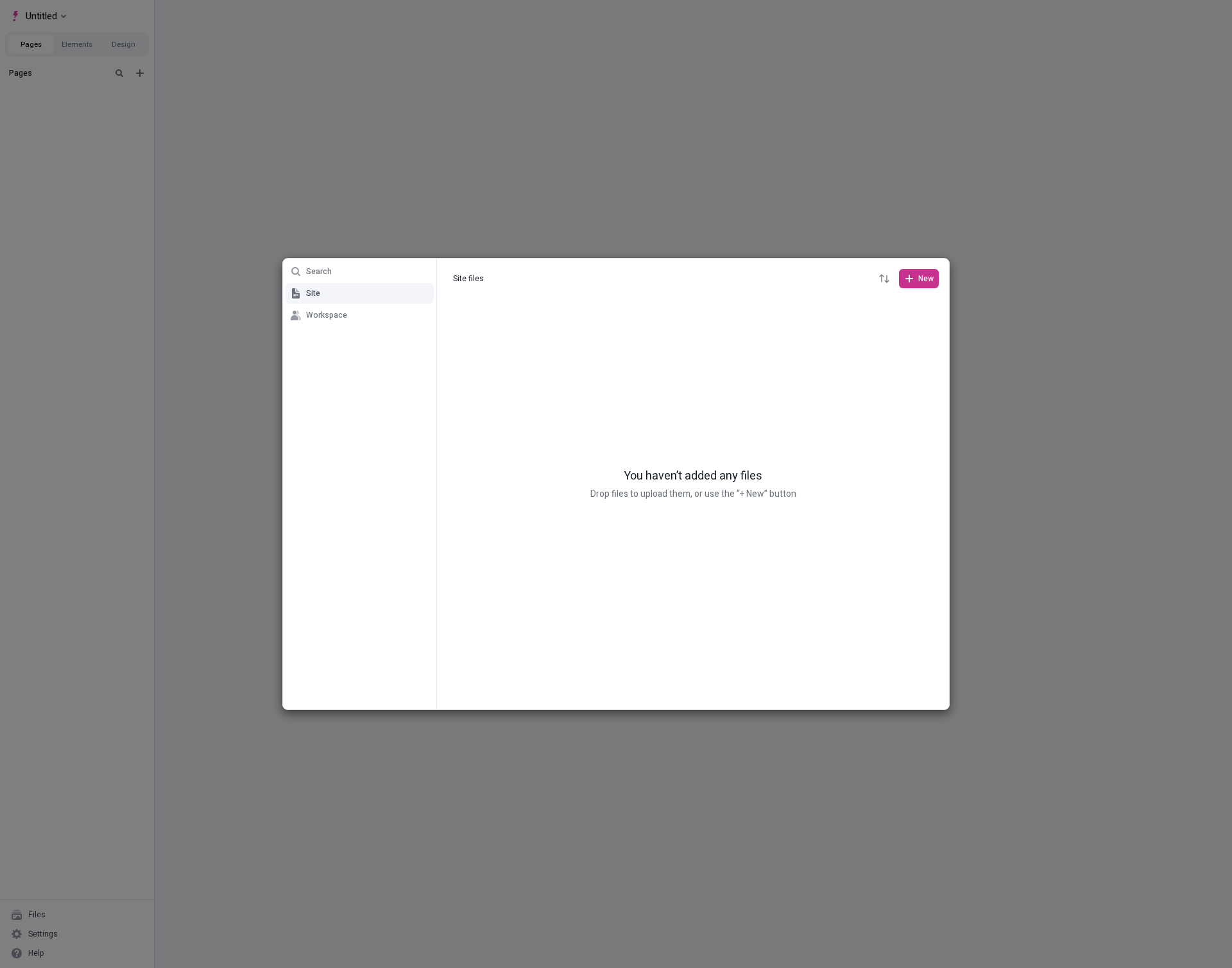
click at [926, 278] on span "New" at bounding box center [926, 278] width 15 height 10
click at [632, 414] on div "You haven’t added any files Drop files to upload them, or use the “+ New” button" at bounding box center [693, 504] width 512 height 411
click at [358, 313] on button "Workspace" at bounding box center [359, 315] width 148 height 21
click at [921, 279] on span "New" at bounding box center [926, 278] width 15 height 10
click at [885, 321] on span "Folder" at bounding box center [895, 325] width 67 height 10
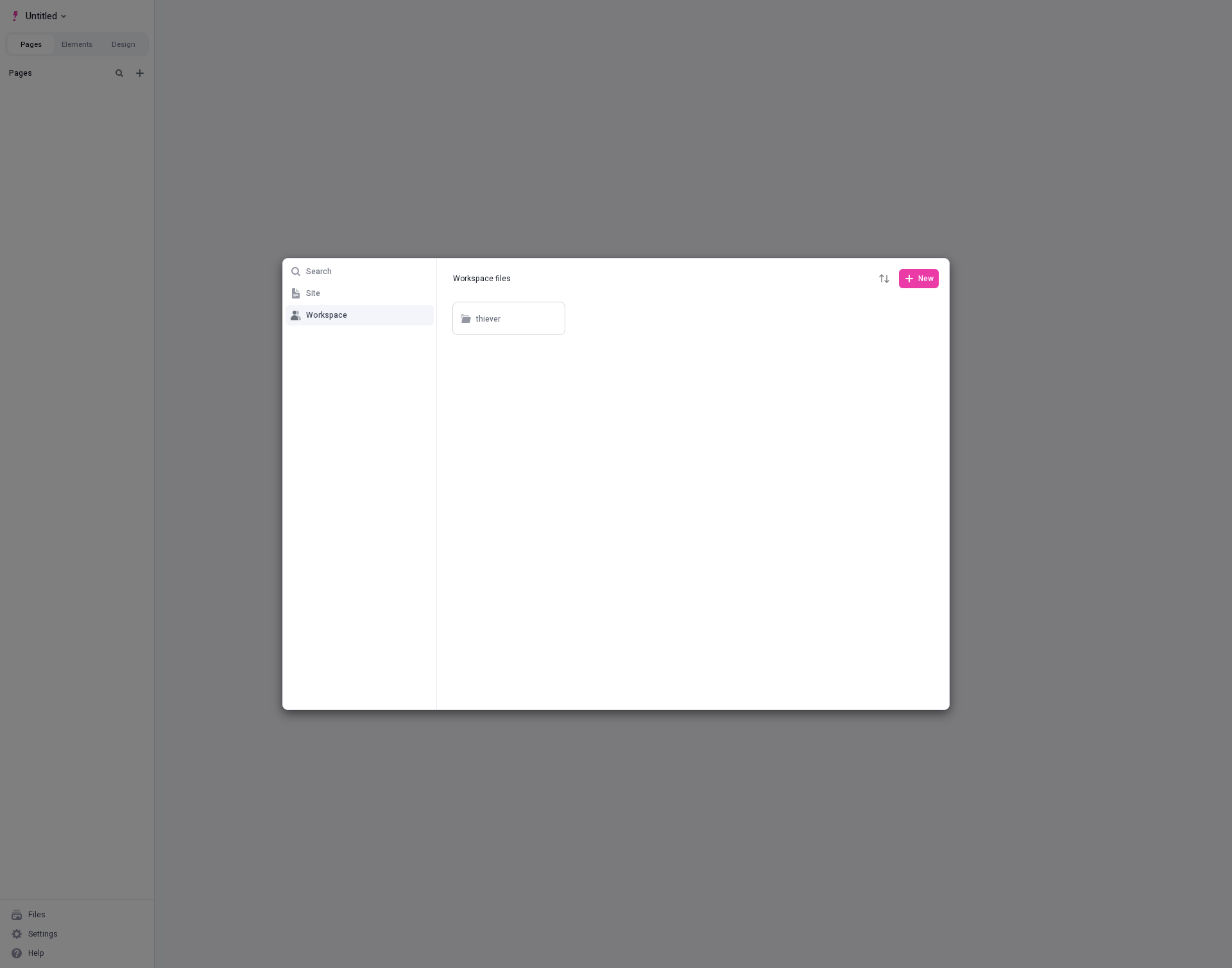
type input "thievery"
click at [724, 489] on div at bounding box center [693, 504] width 512 height 410
click at [1080, 497] on div "Search Site Workspace Workspace files Workspace files New thievery" at bounding box center [616, 484] width 1232 height 968
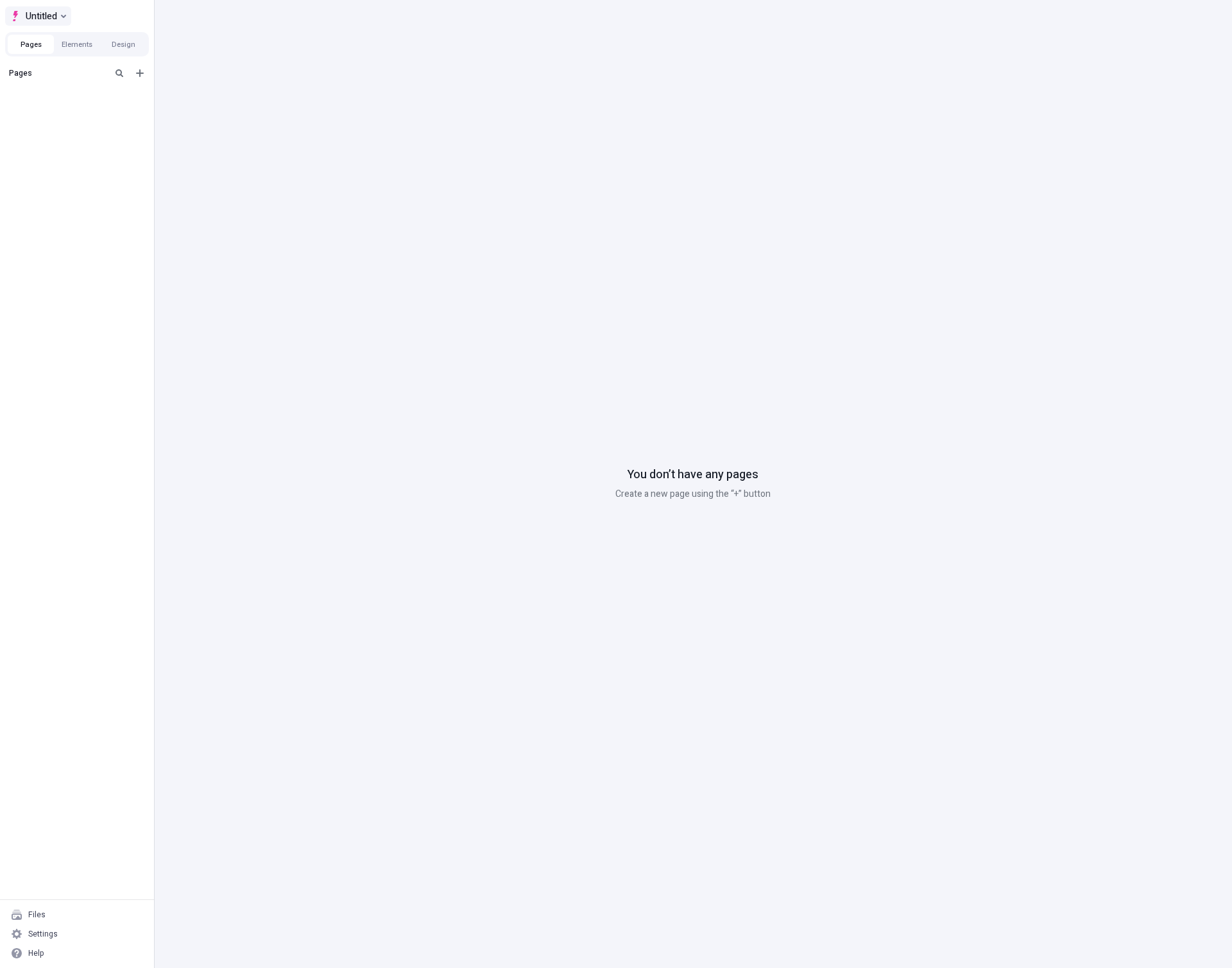
click at [56, 17] on span "Untitled" at bounding box center [41, 16] width 32 height 15
click at [612, 130] on div "You don’t have any pages Create a new page using the “+” button" at bounding box center [692, 484] width 1078 height 968
click at [64, 13] on button "Untitled" at bounding box center [38, 16] width 66 height 20
click at [89, 38] on div "Makeswift" at bounding box center [135, 40] width 236 height 10
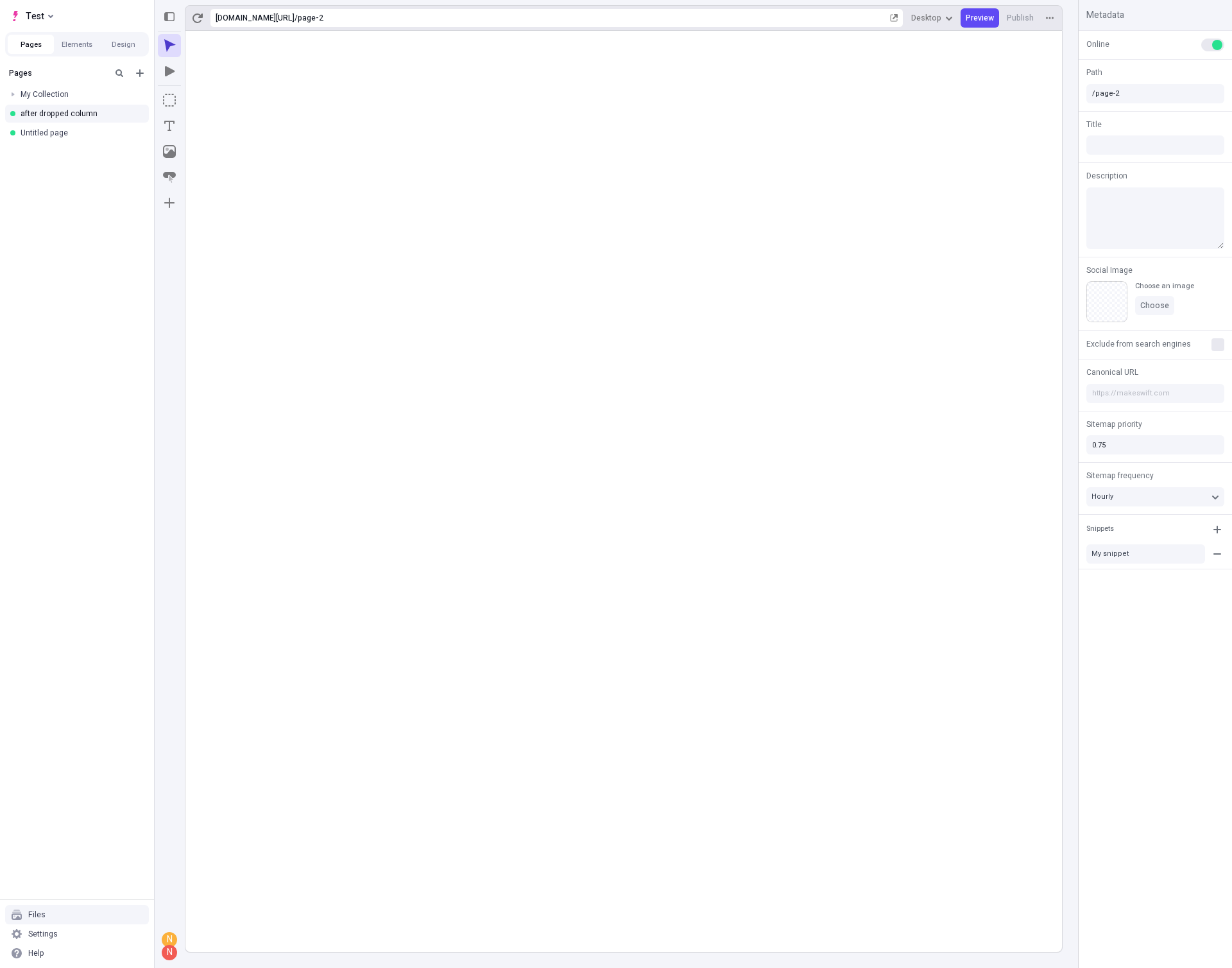
click at [50, 907] on div "Files" at bounding box center [76, 915] width 144 height 20
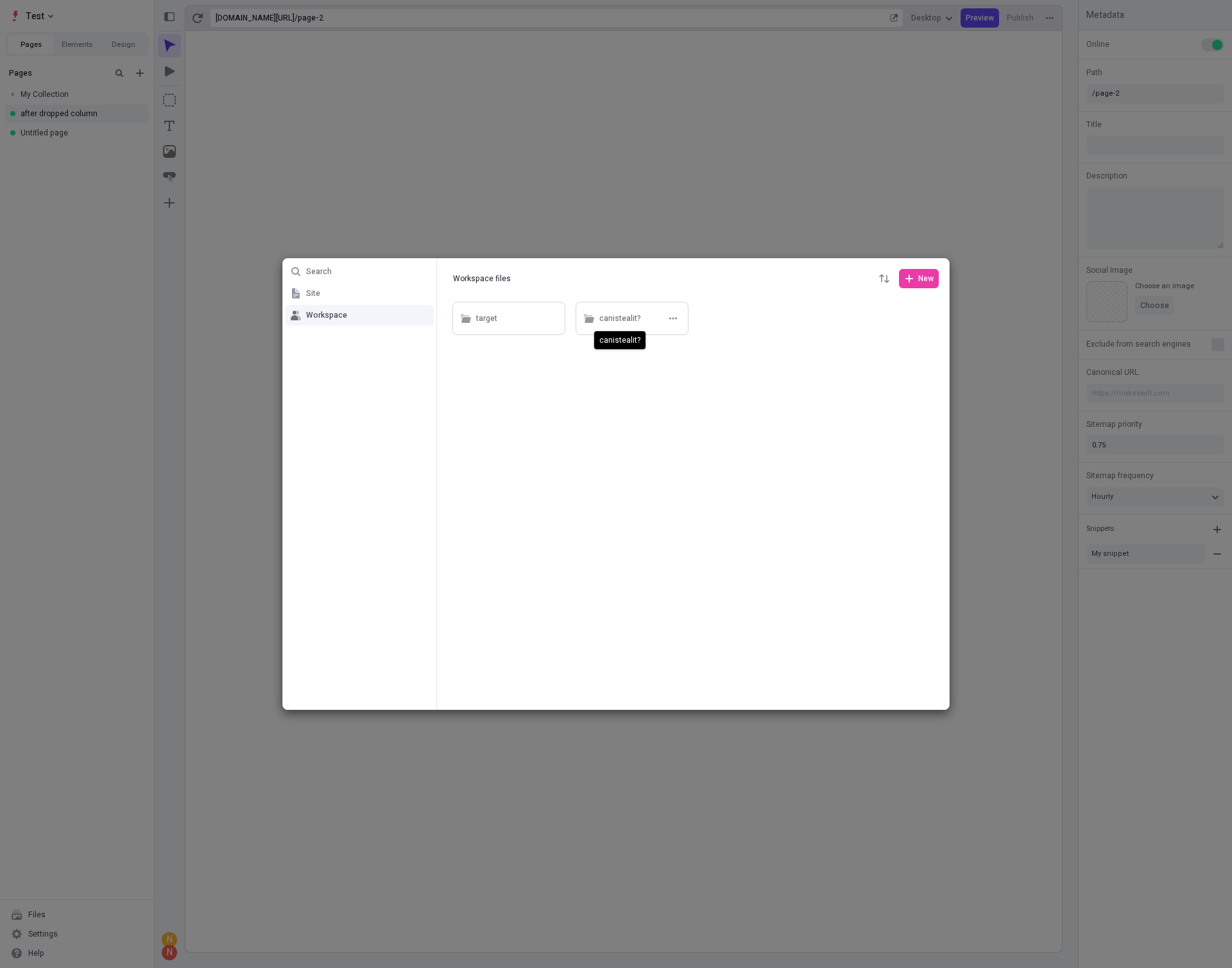
click at [623, 316] on div "canistealit?" at bounding box center [620, 319] width 41 height 20
click at [493, 275] on button "Workspace files" at bounding box center [482, 279] width 70 height 20
type input "Workspace files"
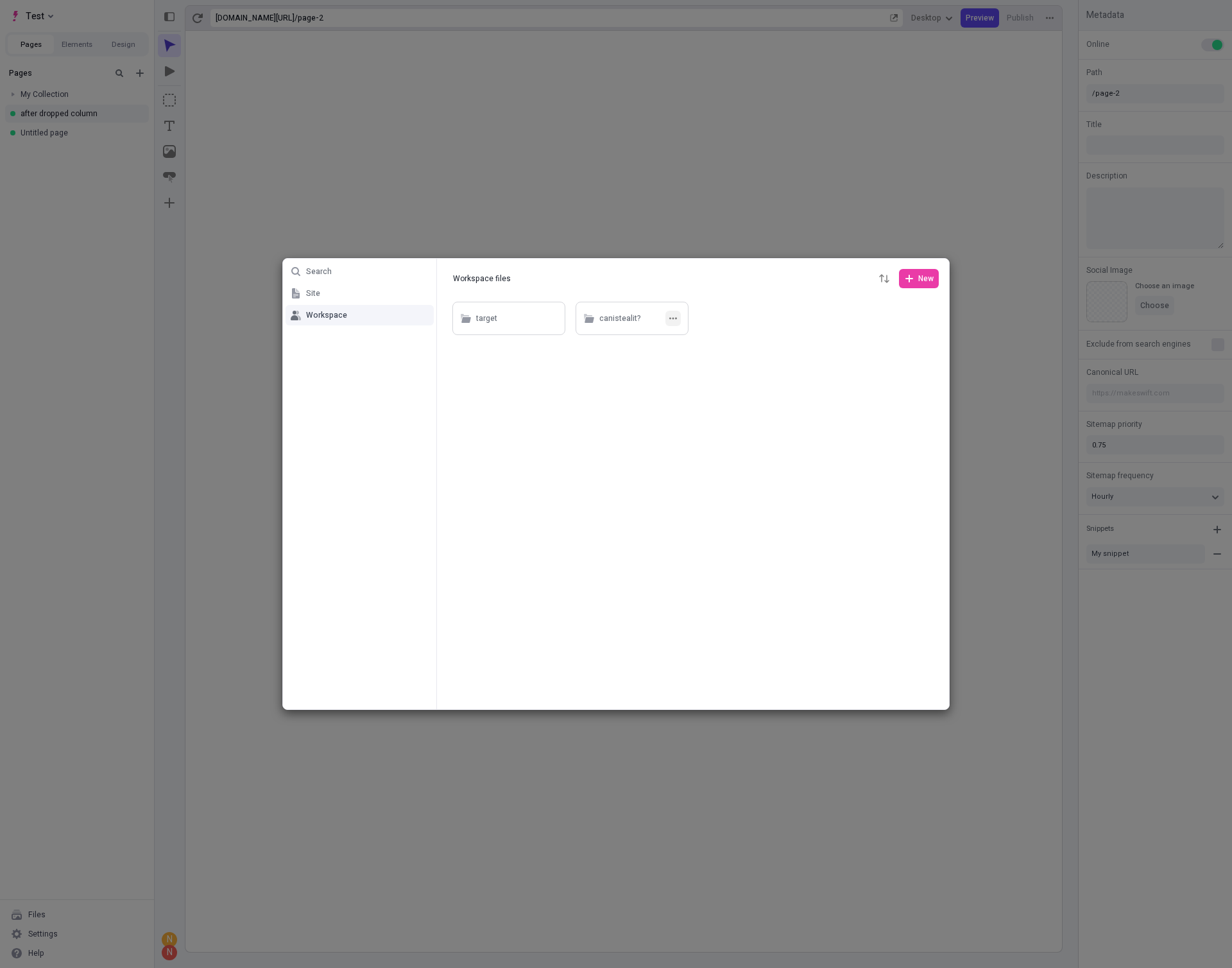
click at [675, 318] on icon "button" at bounding box center [673, 318] width 8 height 8
click at [715, 530] on div at bounding box center [693, 504] width 512 height 410
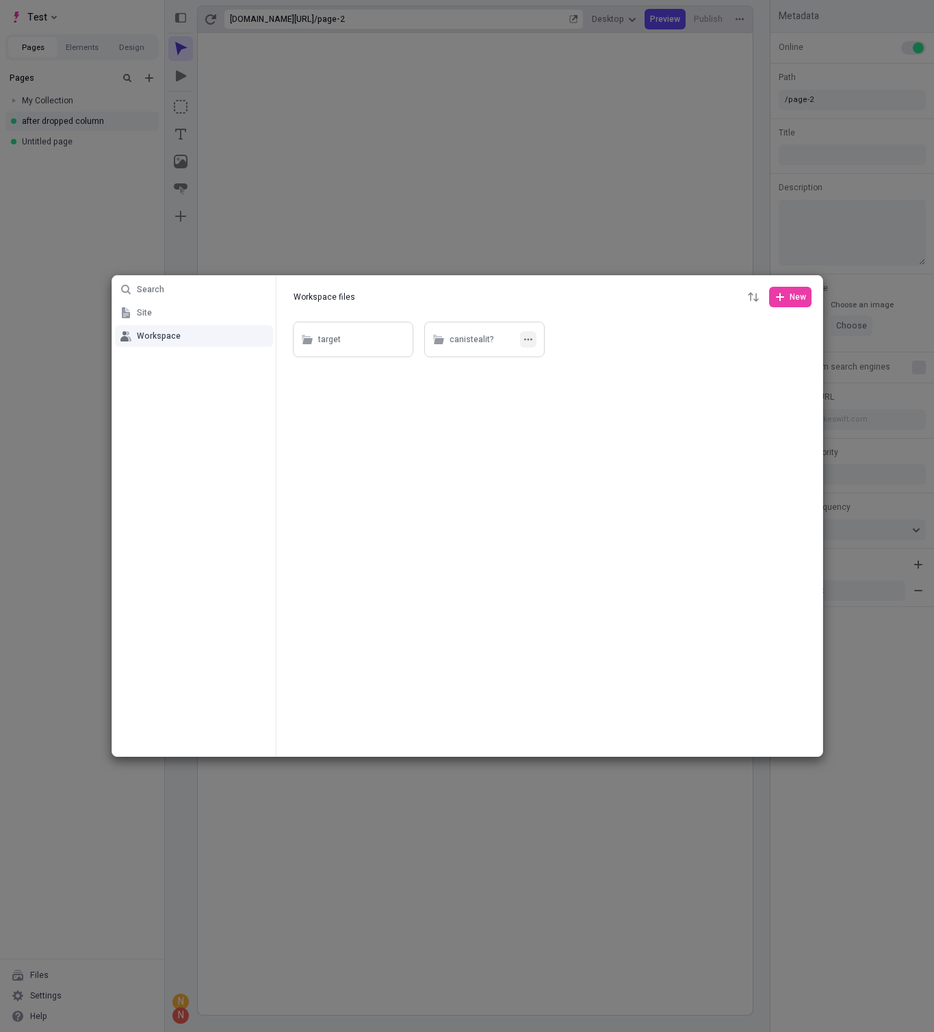
click at [532, 339] on button "button" at bounding box center [528, 339] width 16 height 16
click at [529, 362] on span "Rename" at bounding box center [536, 366] width 104 height 11
click at [553, 390] on input "canistealit?" at bounding box center [527, 384] width 131 height 25
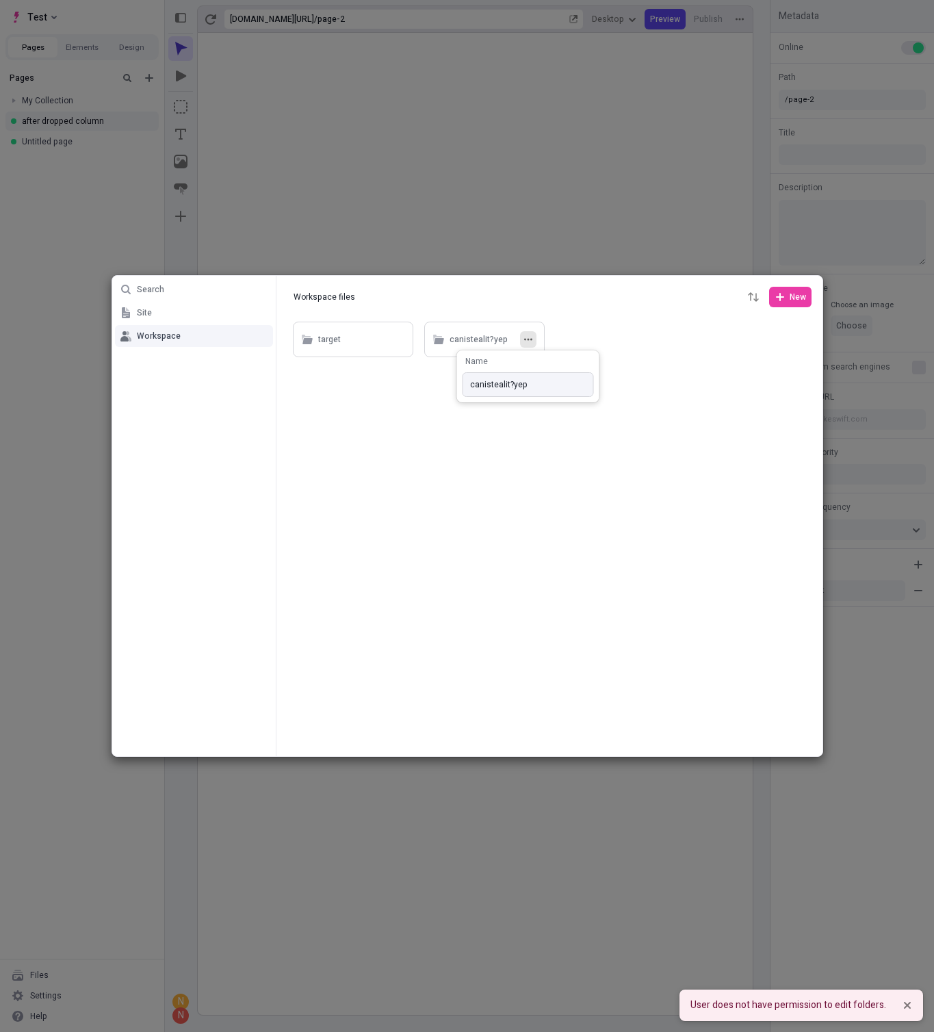
type input "canistealit?"
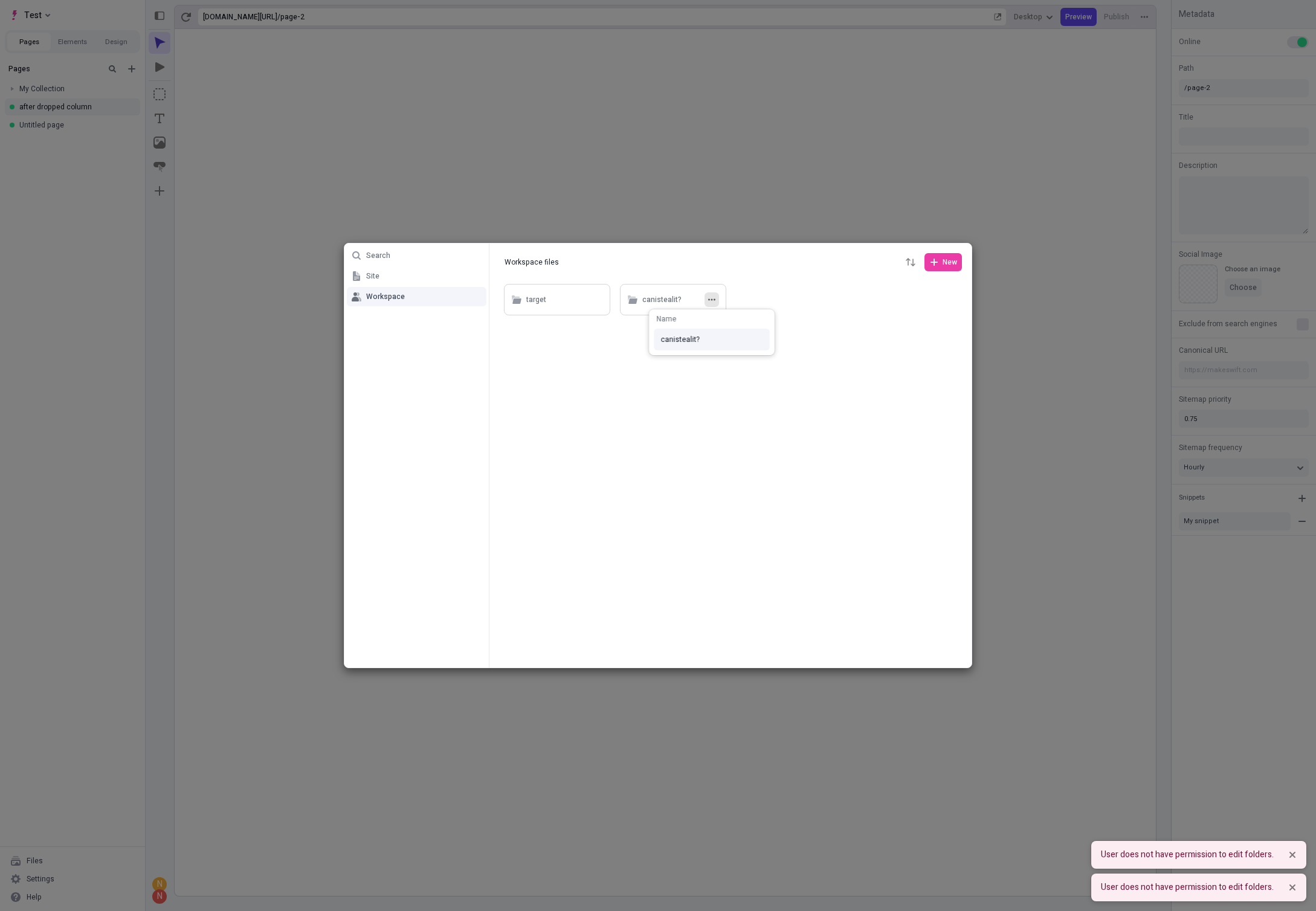
click at [646, 582] on div "Search Site Workspace Workspace files Workspace files New target canistealit?" at bounding box center [658, 456] width 1316 height 911
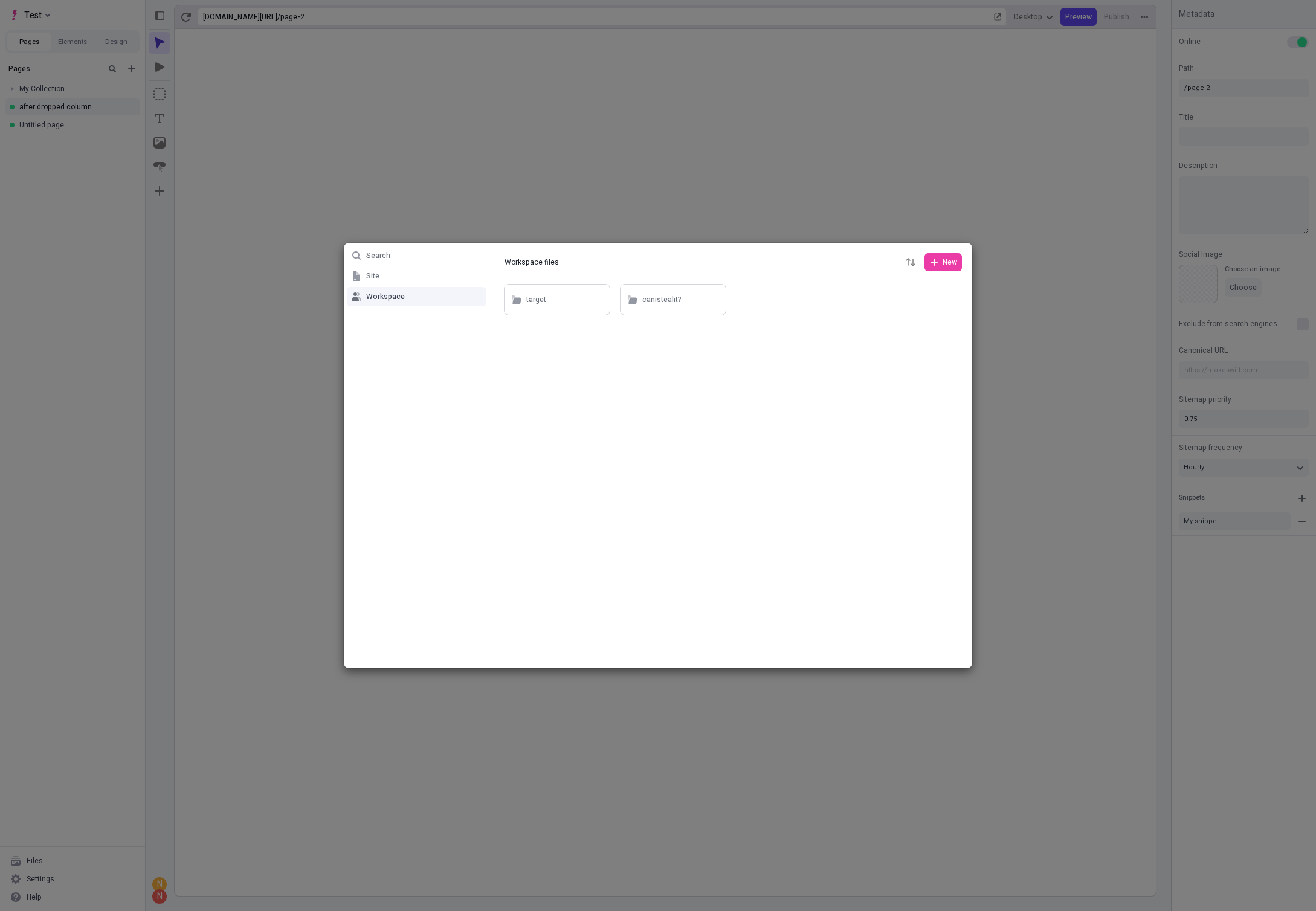
click at [329, 174] on div "Search Site Workspace Workspace files Workspace files New target canistealit?" at bounding box center [658, 456] width 1316 height 911
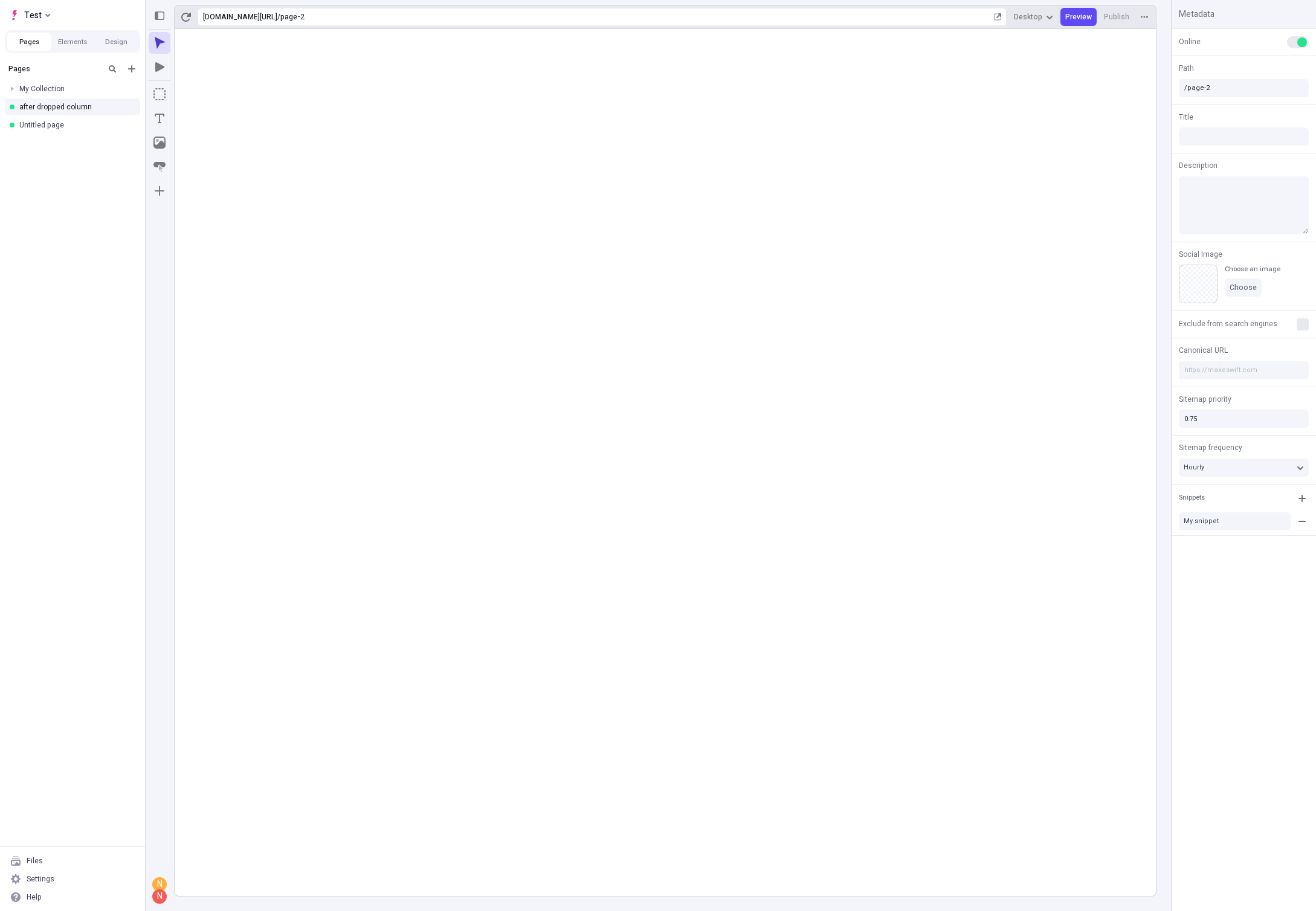
click at [57, 26] on div "Pages Elements Design" at bounding box center [72, 41] width 145 height 33
click at [45, 10] on button "Test" at bounding box center [29, 15] width 50 height 19
click at [79, 60] on div "Nick BC" at bounding box center [127, 56] width 223 height 10
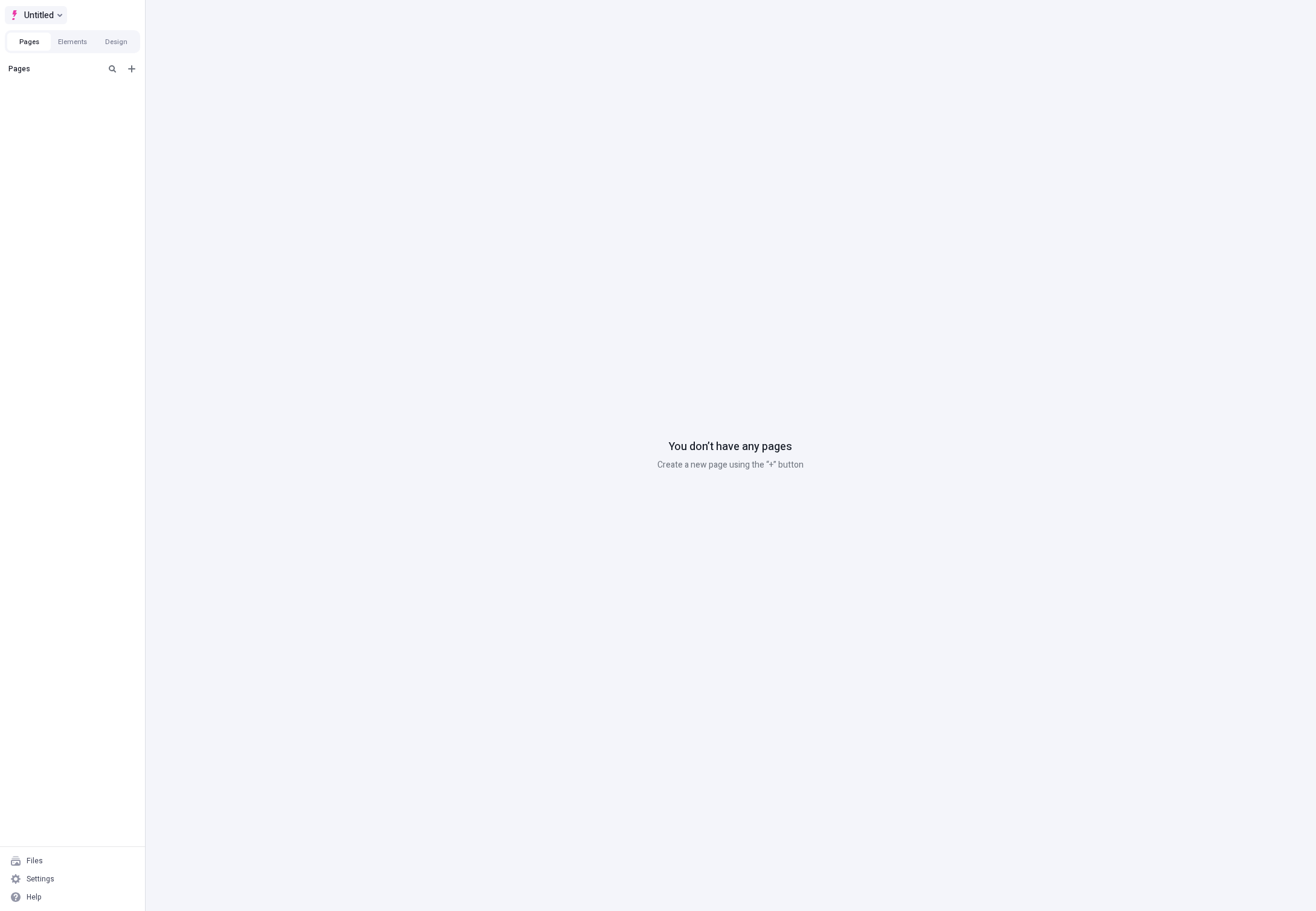
click at [56, 18] on button "Untitled" at bounding box center [35, 15] width 62 height 19
click at [636, 190] on div "You don’t have any pages Create a new page using the “+” button" at bounding box center [730, 456] width 1171 height 911
click at [94, 859] on div "Files" at bounding box center [72, 861] width 135 height 19
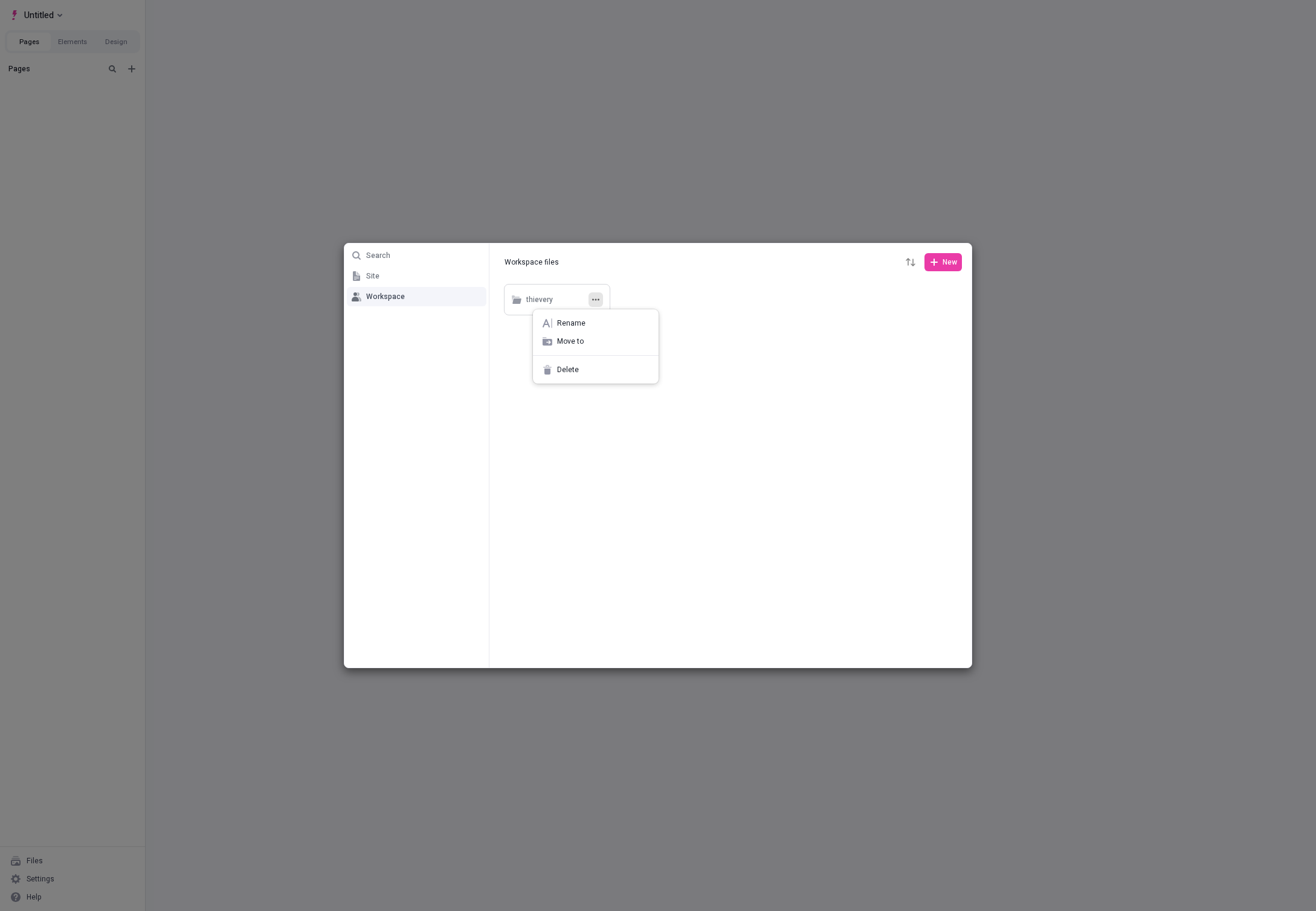
click at [599, 299] on icon "button" at bounding box center [595, 299] width 7 height 2
click at [586, 339] on span "Move to" at bounding box center [603, 341] width 92 height 10
click at [790, 609] on div "Search Site Workspace Workspace files Workspace files New thievery" at bounding box center [658, 456] width 1316 height 911
click at [594, 299] on icon "button" at bounding box center [595, 299] width 7 height 7
click at [579, 342] on span "Move to" at bounding box center [603, 341] width 92 height 10
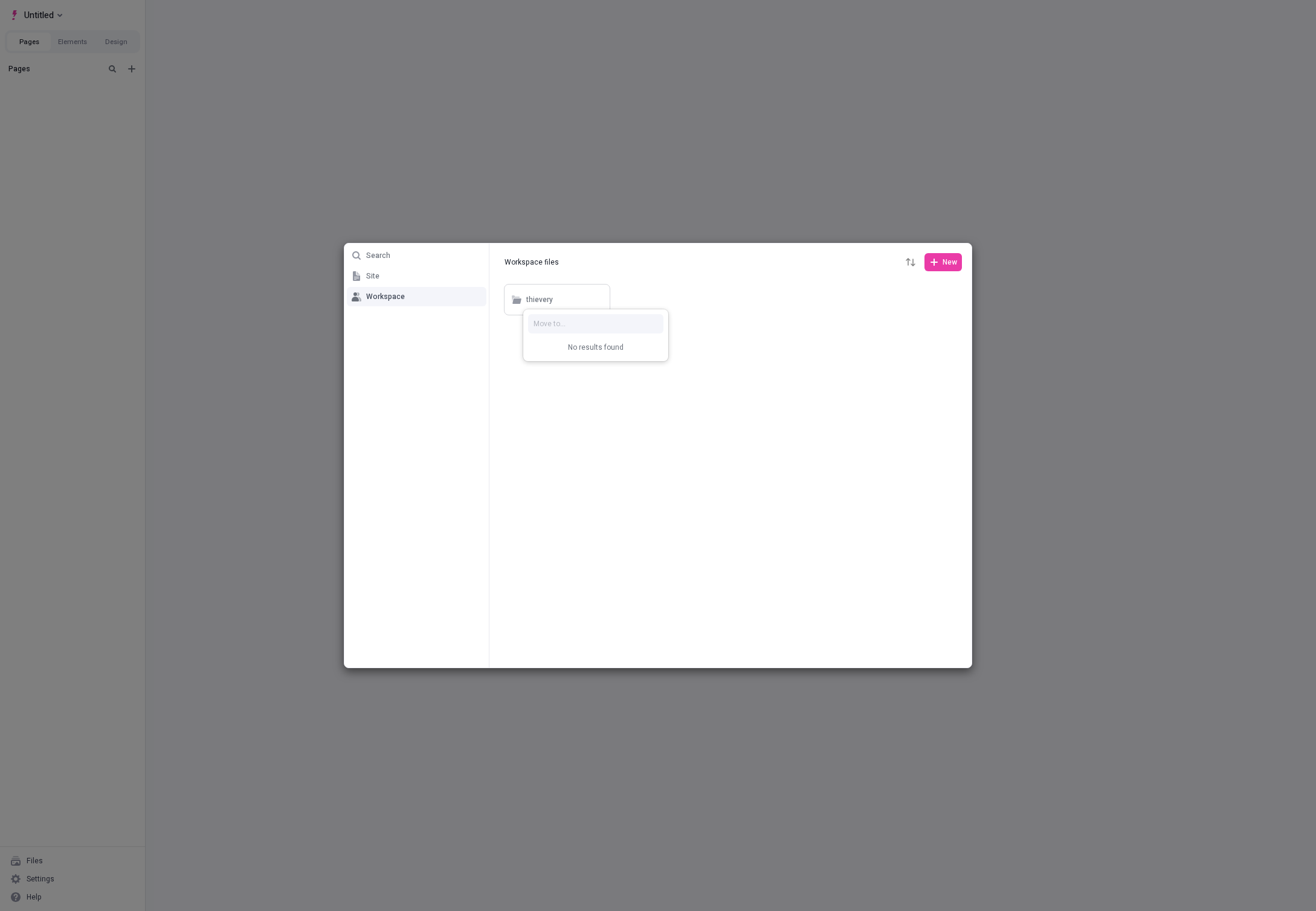
click at [760, 349] on div "Search Site Workspace Workspace files Workspace files New thievery" at bounding box center [658, 456] width 1316 height 911
click at [956, 261] on span "New" at bounding box center [949, 261] width 14 height 10
click at [900, 303] on span "Folder" at bounding box center [920, 305] width 63 height 10
type input "test"
click at [715, 298] on button "button" at bounding box center [712, 299] width 14 height 14
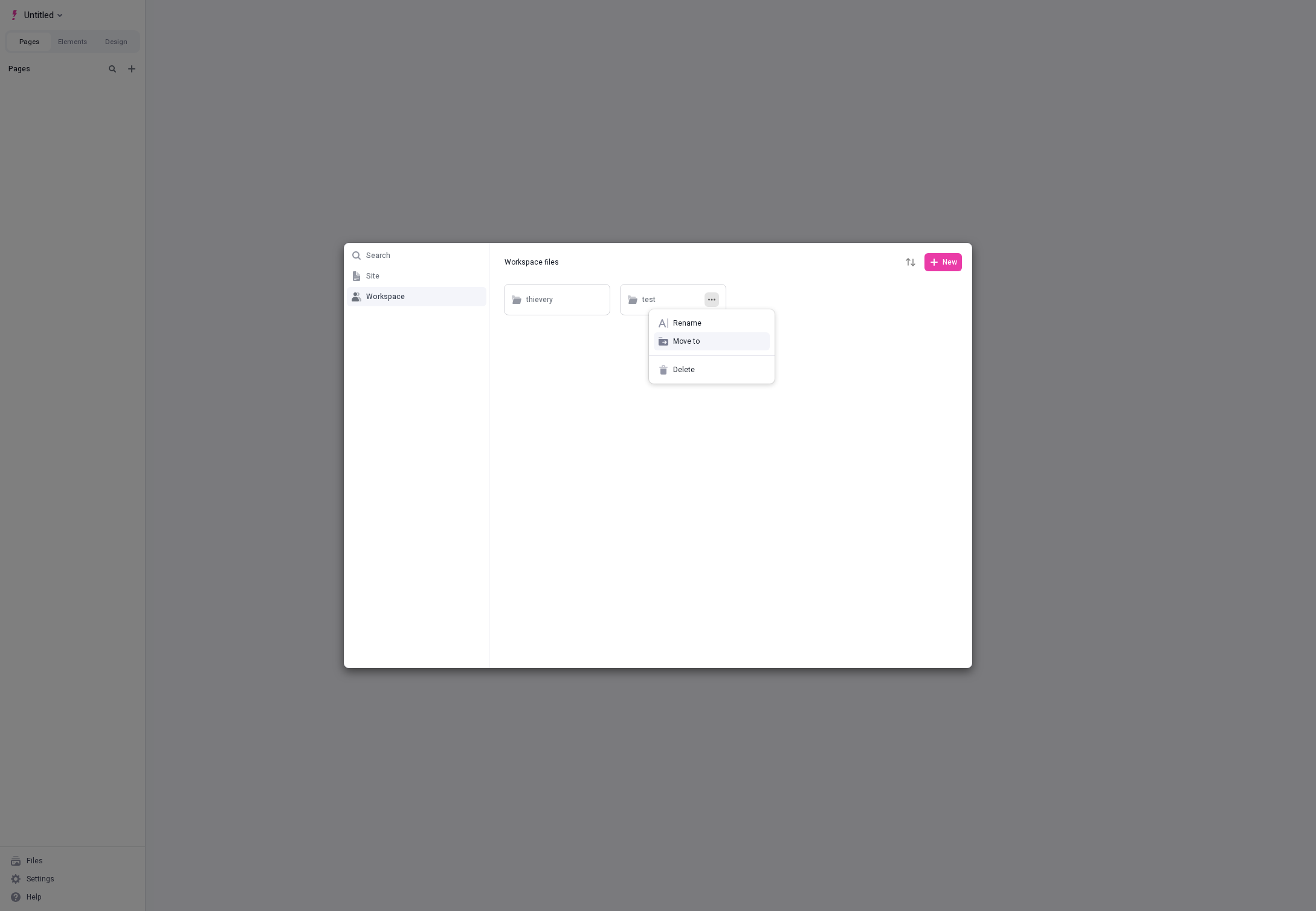
click at [700, 338] on span "Move to" at bounding box center [719, 341] width 92 height 10
click at [700, 344] on div "thievery" at bounding box center [712, 347] width 125 height 10
click at [593, 299] on icon "button" at bounding box center [595, 299] width 7 height 2
click at [753, 433] on div at bounding box center [730, 474] width 482 height 386
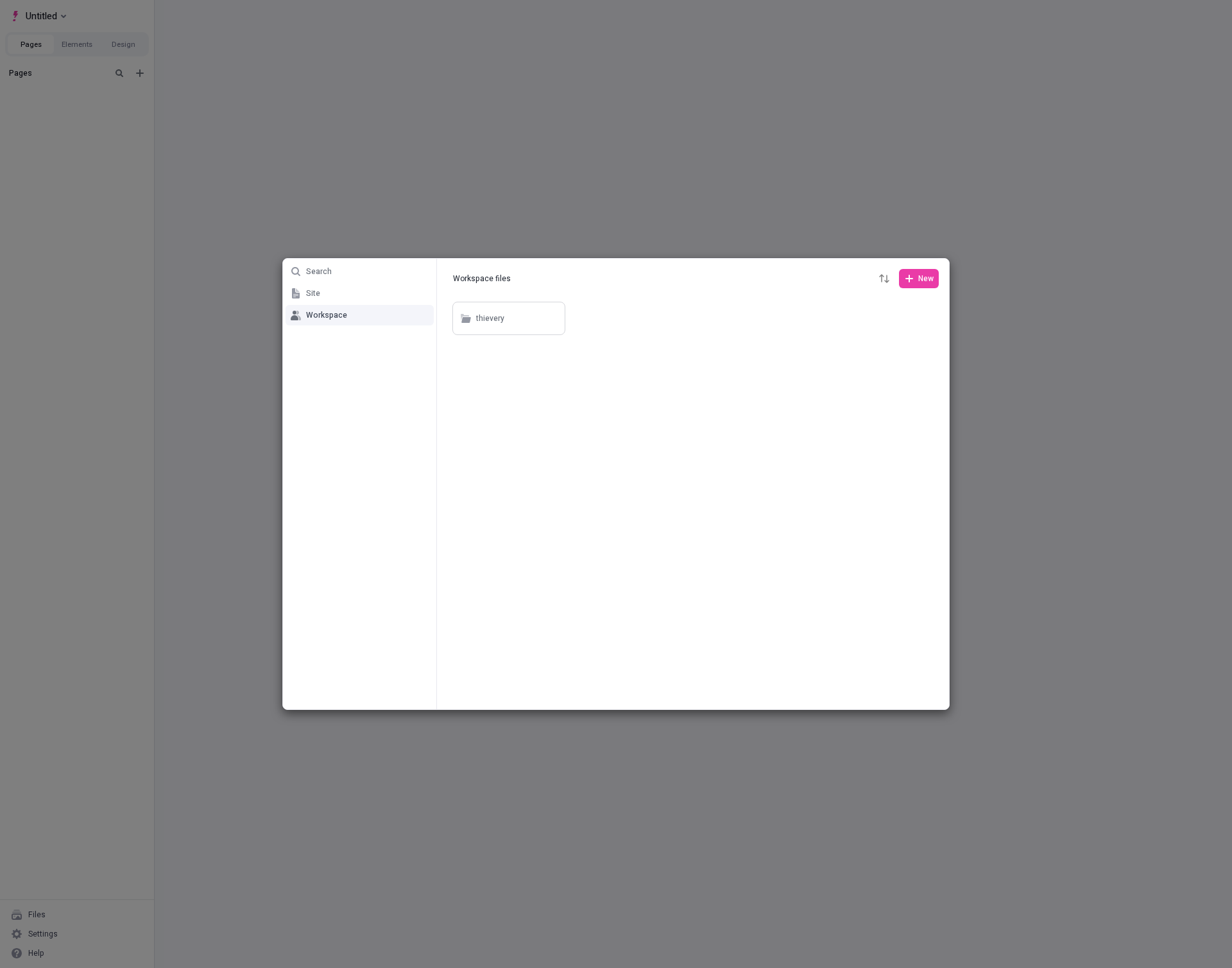
click at [777, 478] on div at bounding box center [693, 504] width 512 height 410
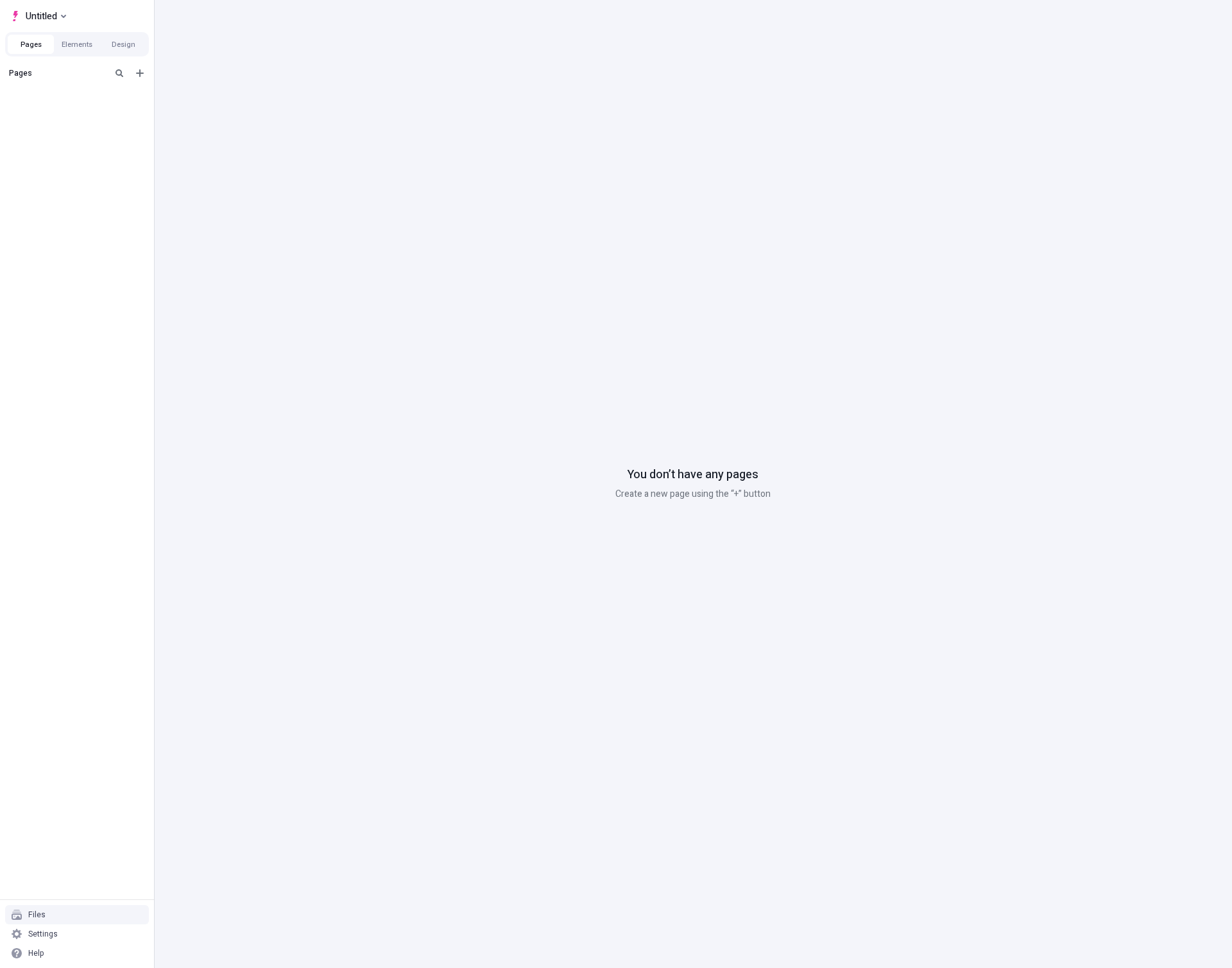
click at [56, 913] on div "Files" at bounding box center [76, 915] width 144 height 20
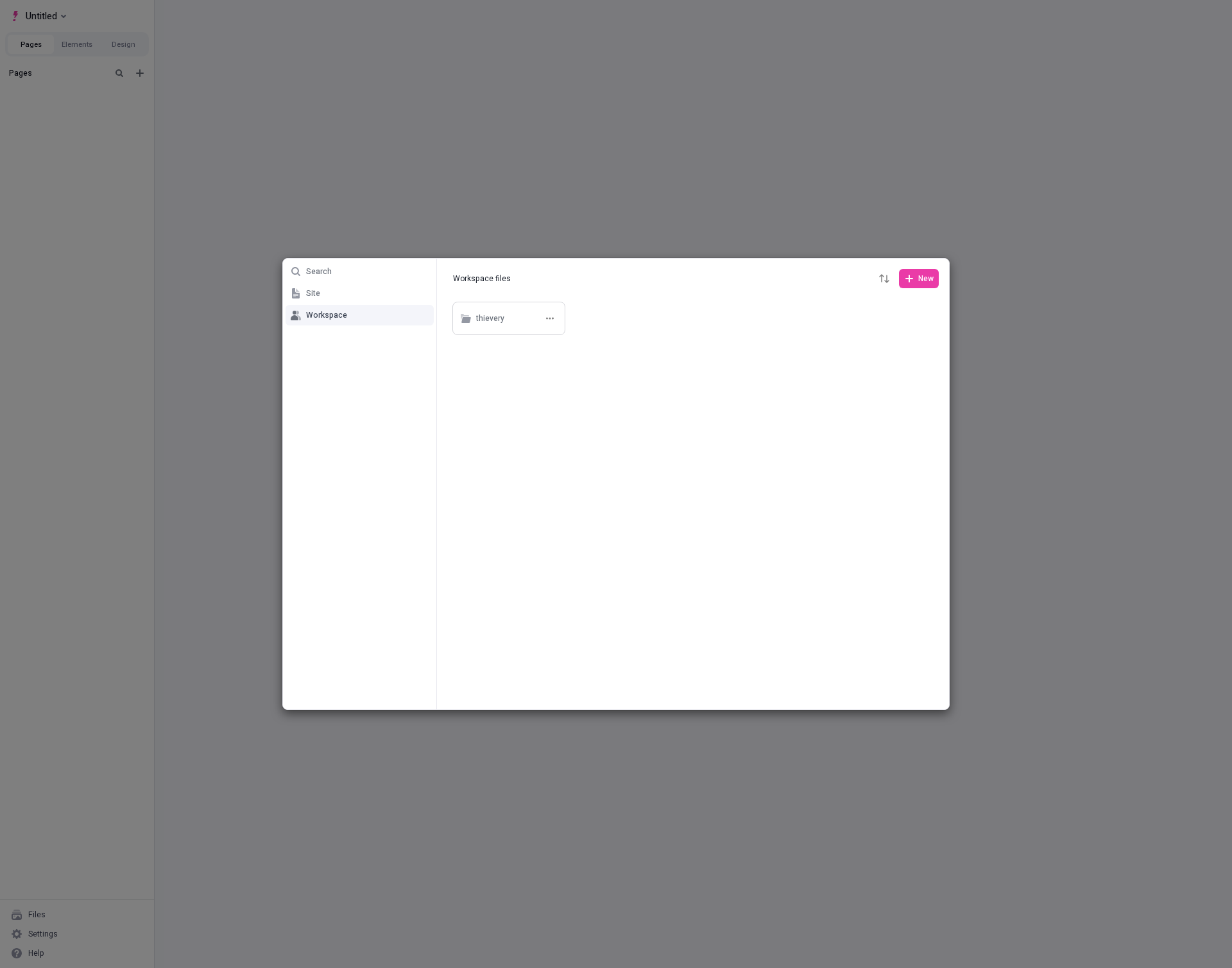
click at [494, 321] on div "thievery" at bounding box center [491, 319] width 28 height 20
click at [661, 455] on div at bounding box center [693, 504] width 512 height 410
click at [617, 323] on div "canistealit?" at bounding box center [620, 319] width 41 height 20
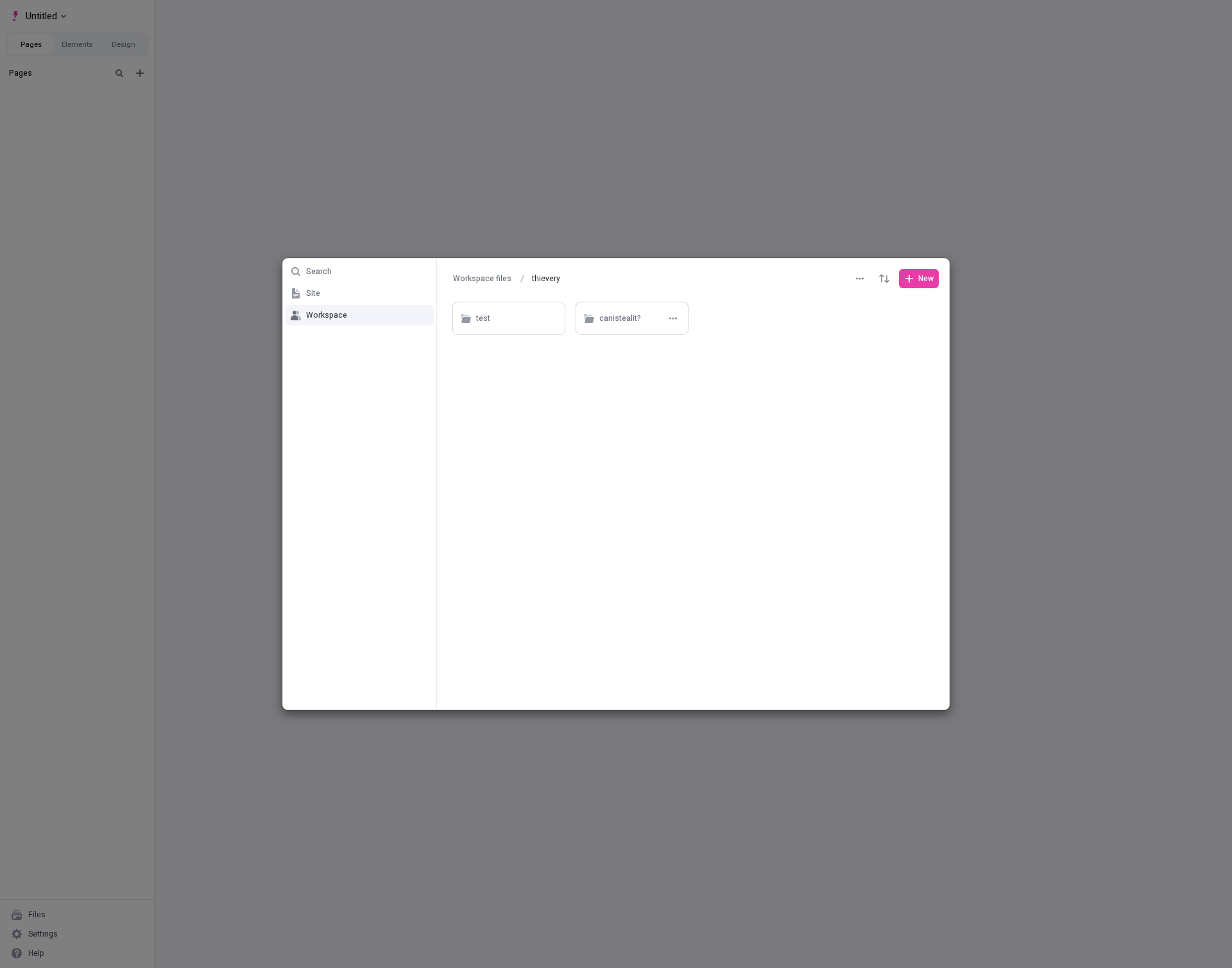
click at [617, 323] on div "canistealit?" at bounding box center [620, 319] width 41 height 20
type input "canistealit?"
